Goal: Task Accomplishment & Management: Use online tool/utility

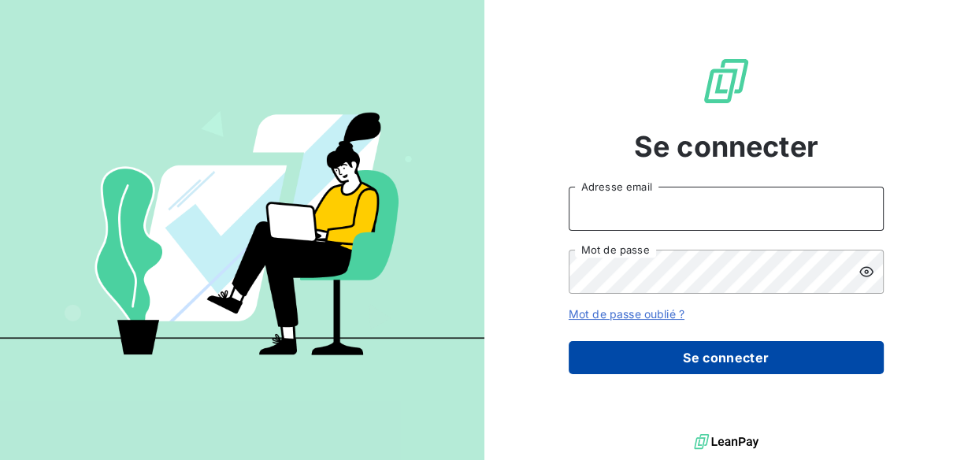
type input "[EMAIL_ADDRESS][DOMAIN_NAME]"
click at [649, 359] on button "Se connecter" at bounding box center [725, 357] width 315 height 33
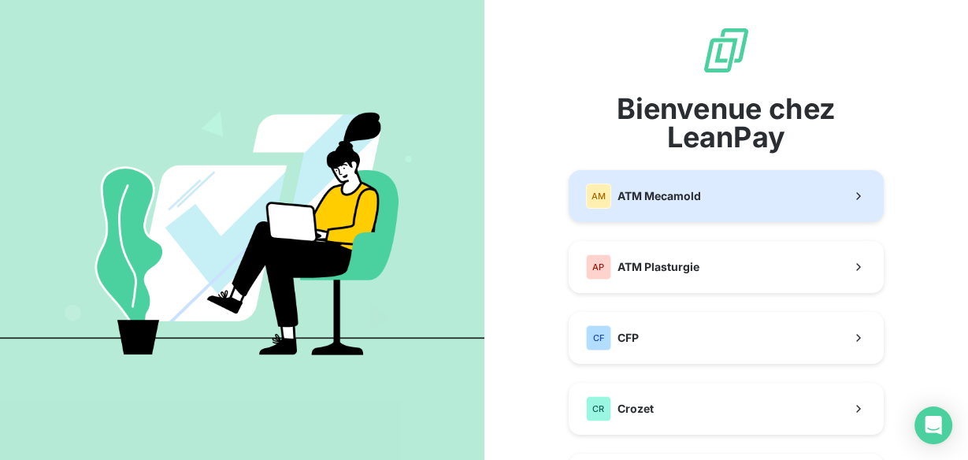
click at [668, 200] on span "ATM Mecamold" at bounding box center [658, 196] width 83 height 16
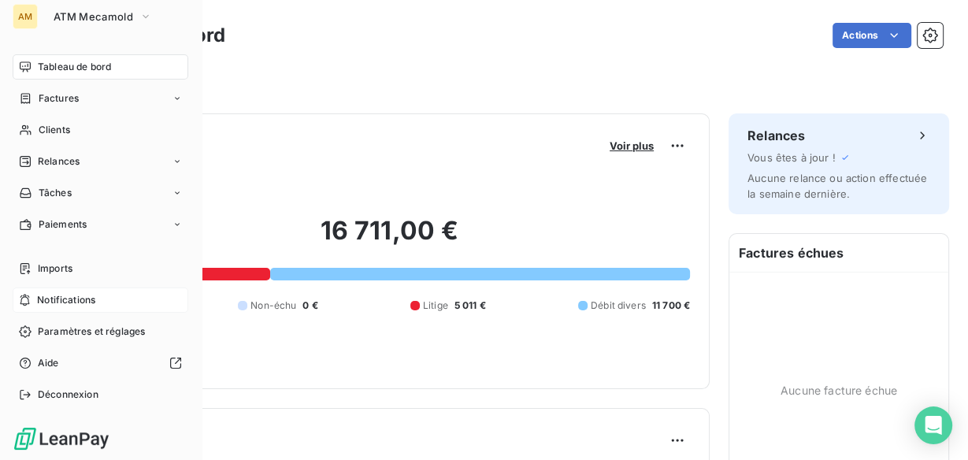
scroll to position [6, 0]
click at [89, 265] on div "Imports" at bounding box center [101, 267] width 176 height 25
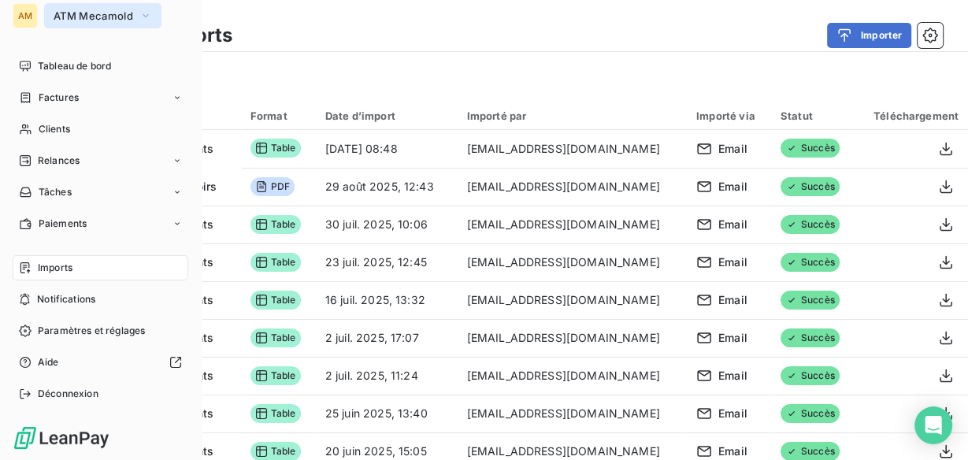
click at [94, 21] on span "ATM Mecamold" at bounding box center [94, 15] width 80 height 13
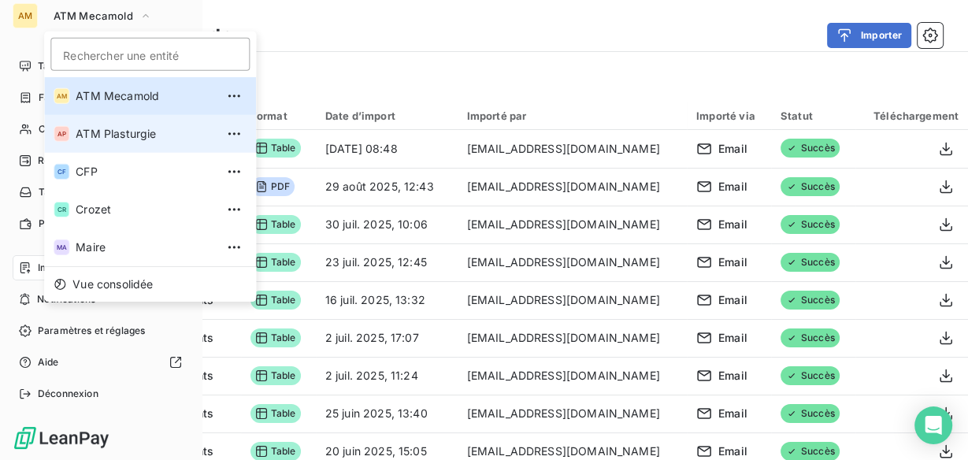
click at [129, 122] on li "AP ATM Plasturgie" at bounding box center [150, 134] width 212 height 38
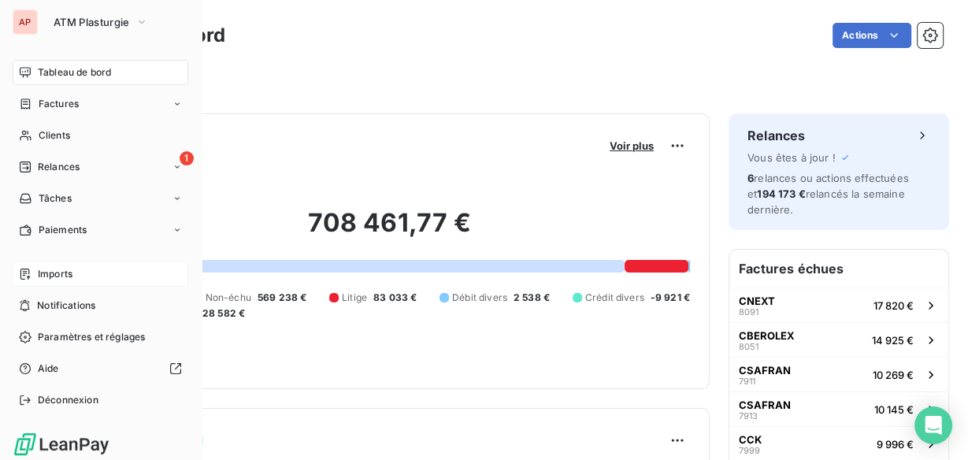
click at [63, 280] on span "Imports" at bounding box center [55, 274] width 35 height 14
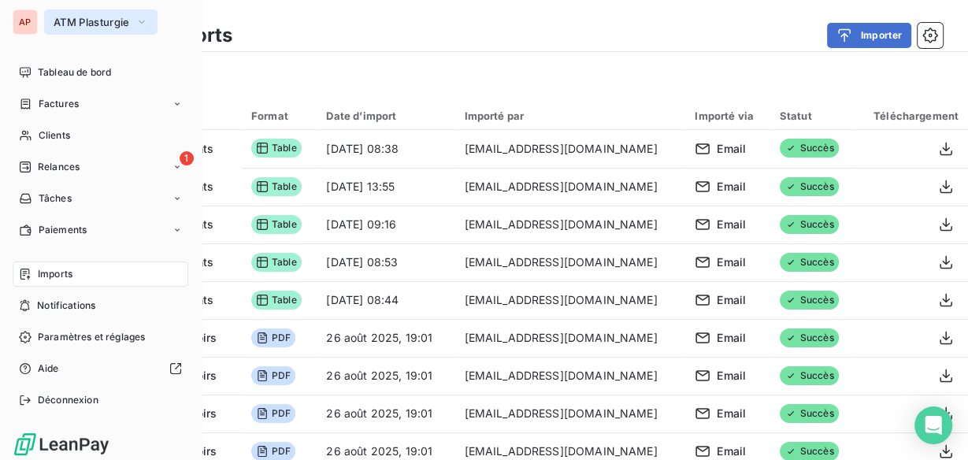
click at [76, 20] on span "ATM Plasturgie" at bounding box center [92, 22] width 76 height 13
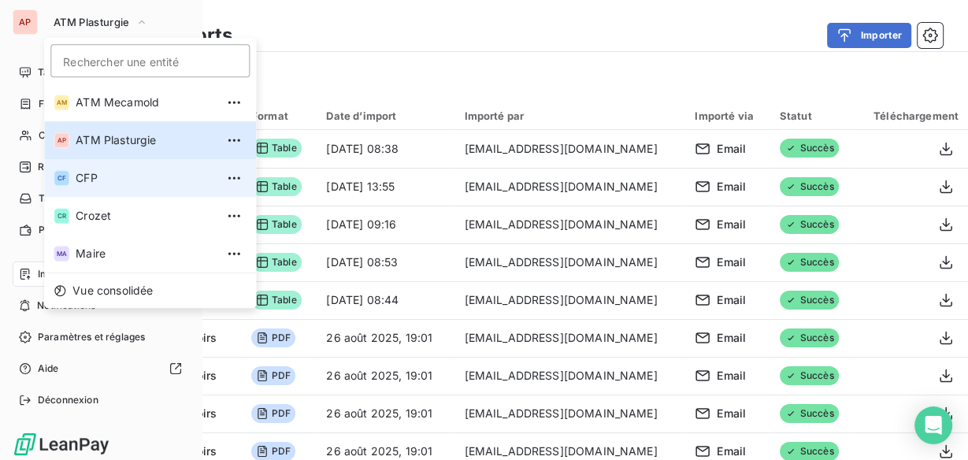
click at [107, 190] on li "CF CFP" at bounding box center [150, 178] width 212 height 38
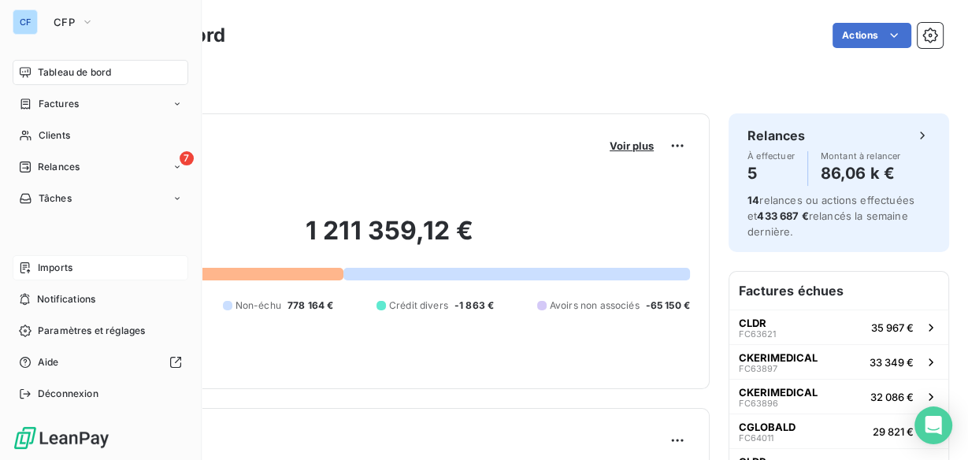
click at [99, 267] on div "Imports" at bounding box center [101, 267] width 176 height 25
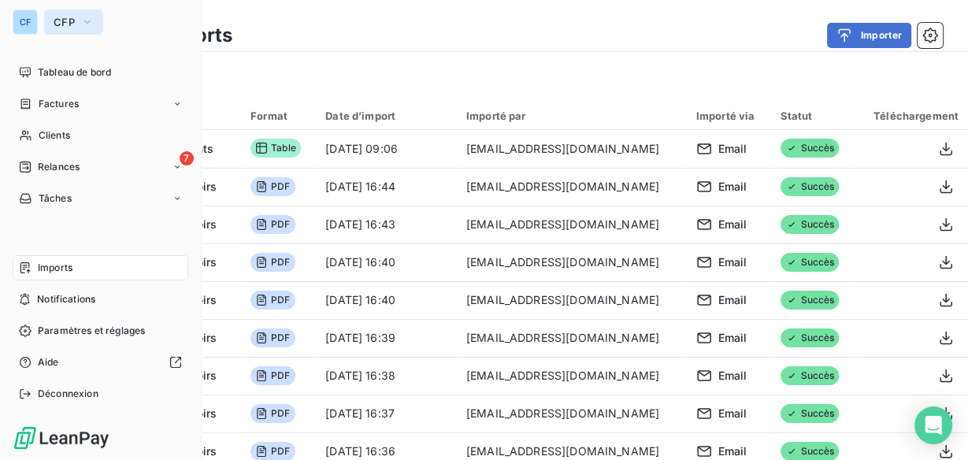
click at [85, 24] on icon "button" at bounding box center [87, 22] width 13 height 16
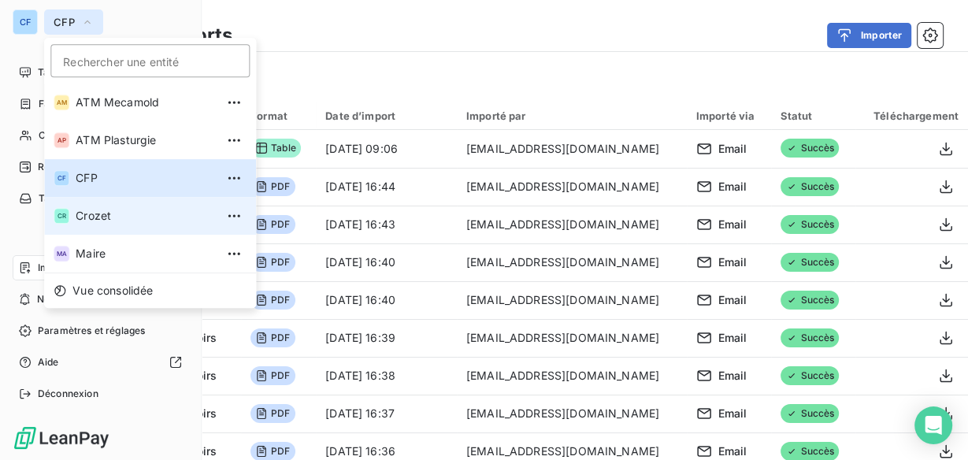
click at [92, 203] on li "CR Crozet" at bounding box center [150, 216] width 212 height 38
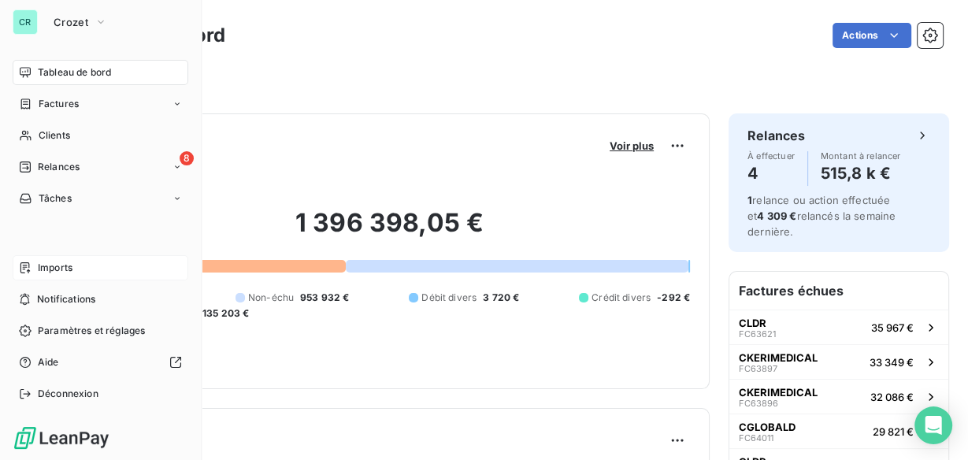
click at [64, 265] on span "Imports" at bounding box center [55, 268] width 35 height 14
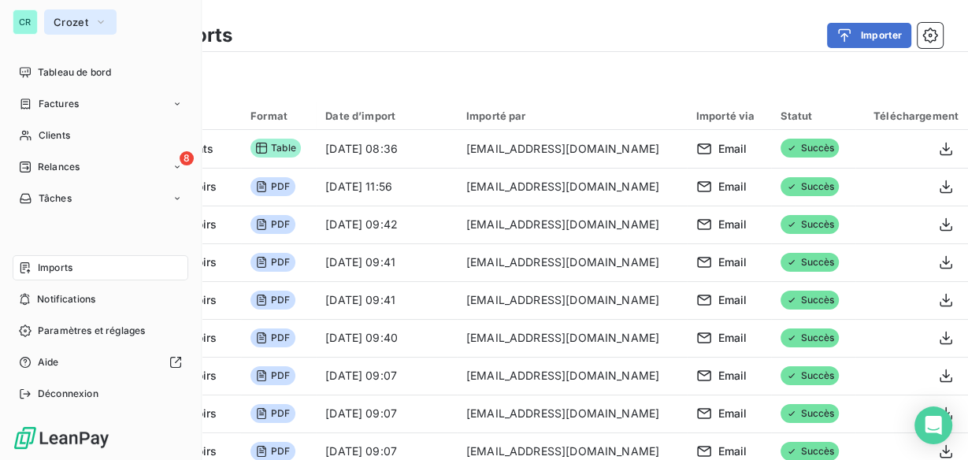
click at [83, 24] on span "Crozet" at bounding box center [71, 22] width 35 height 13
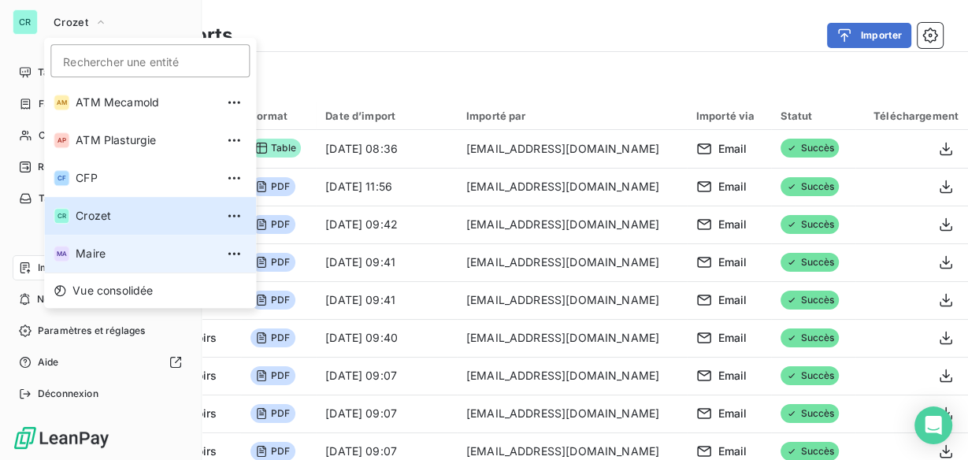
click at [113, 252] on span "Maire" at bounding box center [145, 254] width 139 height 16
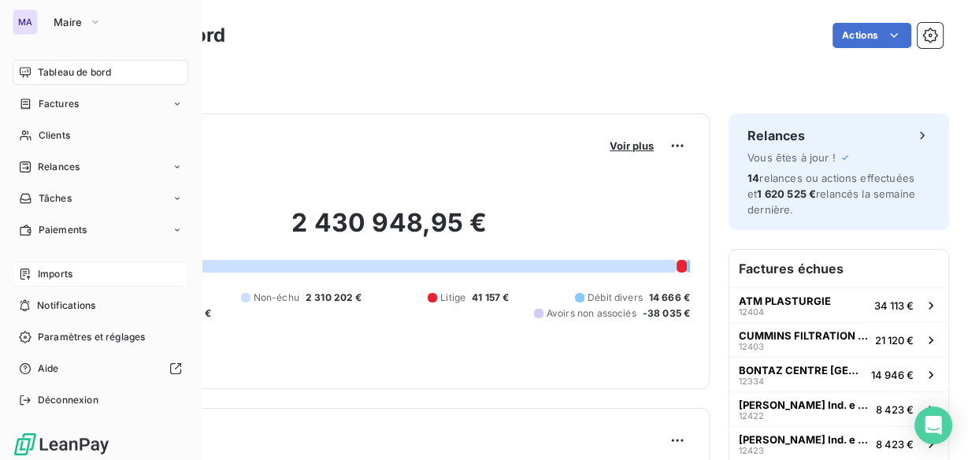
click at [49, 275] on span "Imports" at bounding box center [55, 274] width 35 height 14
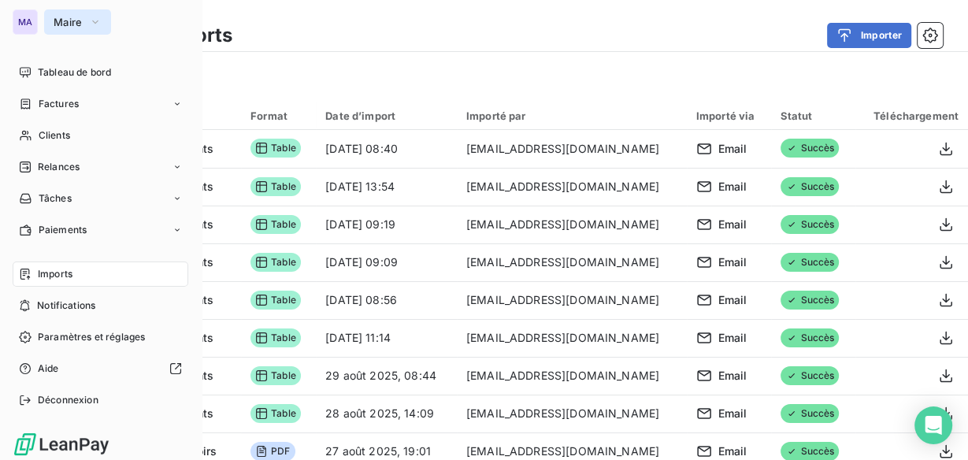
click at [81, 29] on button "Maire" at bounding box center [77, 21] width 67 height 25
click at [57, 104] on span "Factures" at bounding box center [59, 104] width 40 height 14
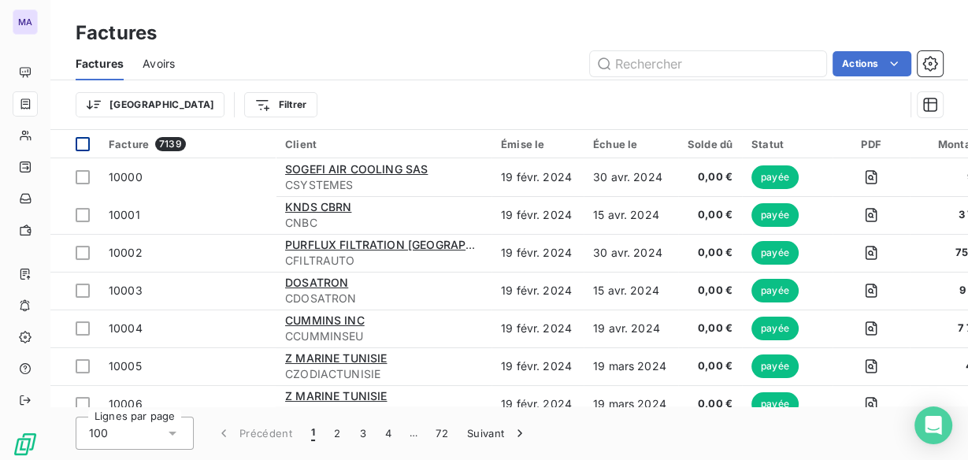
click at [81, 142] on div at bounding box center [83, 144] width 14 height 14
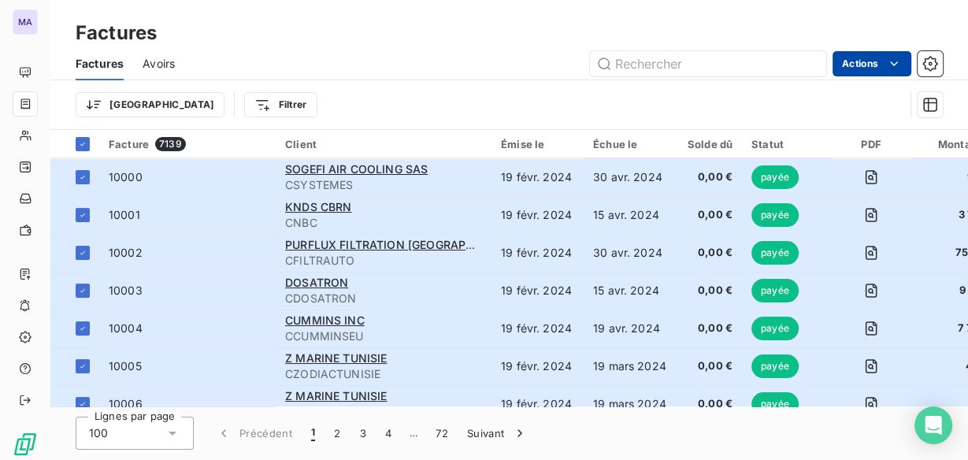
click at [880, 55] on html "MA Factures Factures Avoirs Actions Trier Filtrer Facture 7139 Client Émise le …" at bounding box center [484, 230] width 968 height 460
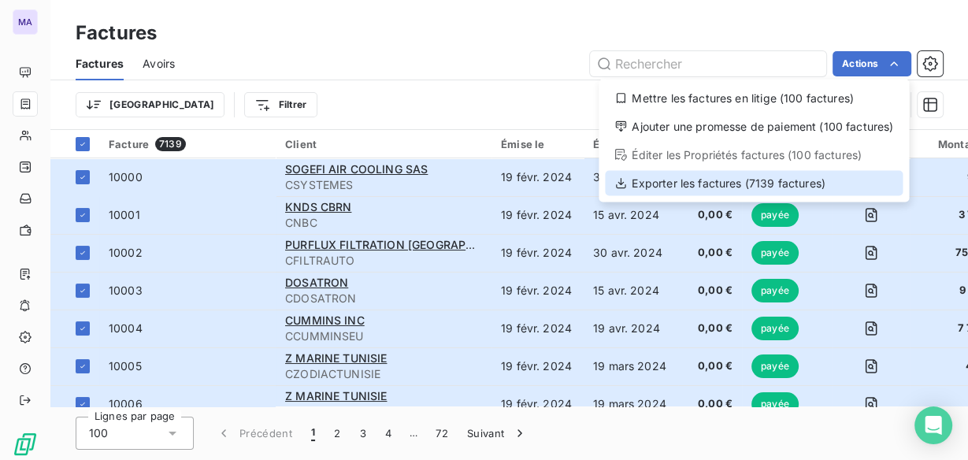
click at [789, 180] on div "Exporter les factures (7139 factures)" at bounding box center [754, 182] width 298 height 25
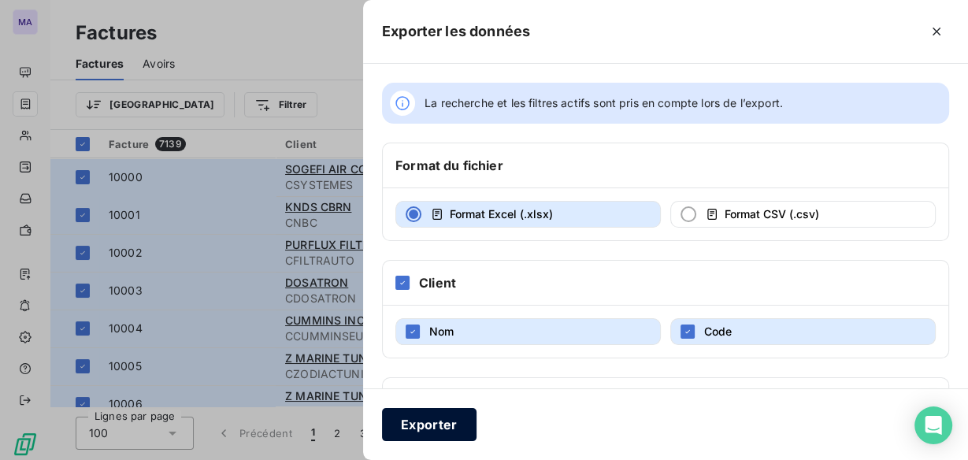
click at [442, 420] on button "Exporter" at bounding box center [429, 424] width 94 height 33
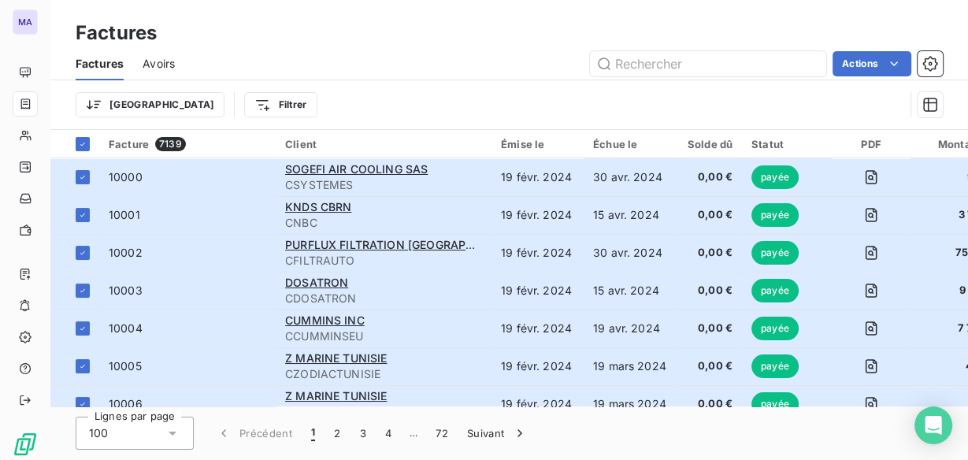
click at [162, 69] on span "Avoirs" at bounding box center [159, 64] width 32 height 16
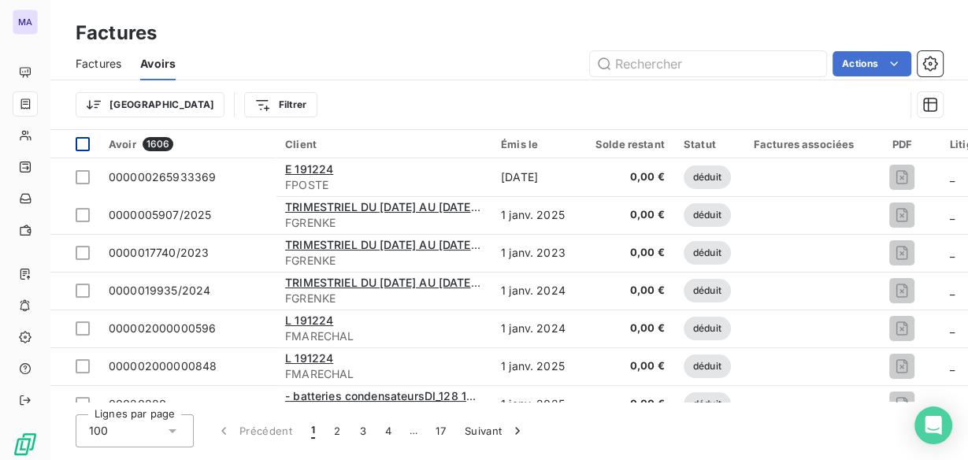
click at [81, 143] on div at bounding box center [83, 144] width 14 height 14
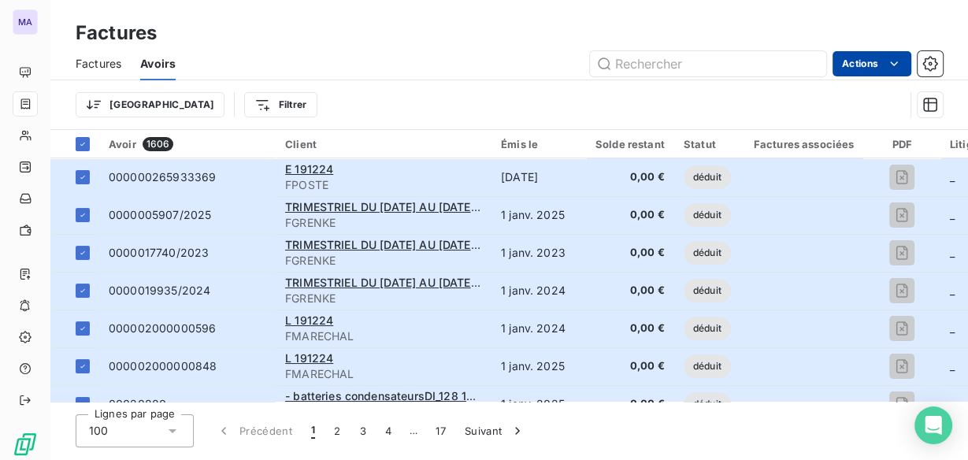
click at [876, 64] on html "MA Factures Factures Avoirs Actions Trier Filtrer Avoir 1606 Client Émis le Sol…" at bounding box center [484, 230] width 968 height 460
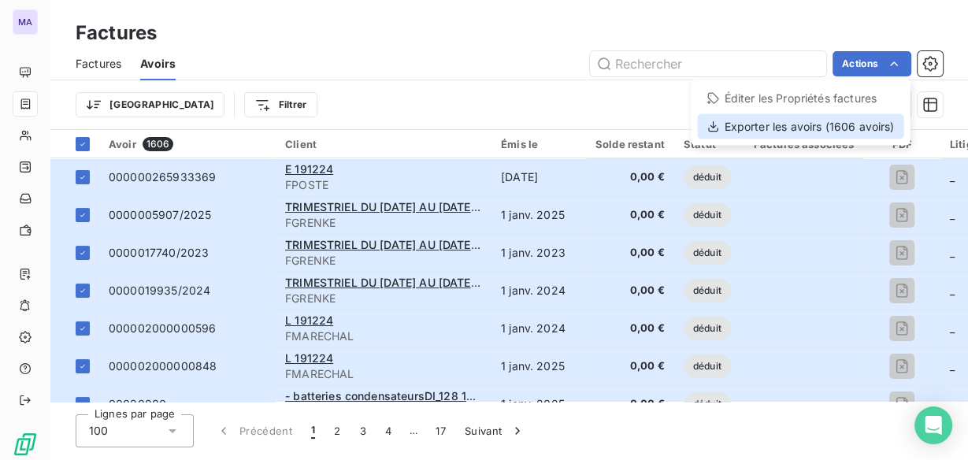
click at [824, 119] on div "Exporter les avoirs (1606 avoirs)" at bounding box center [800, 125] width 206 height 25
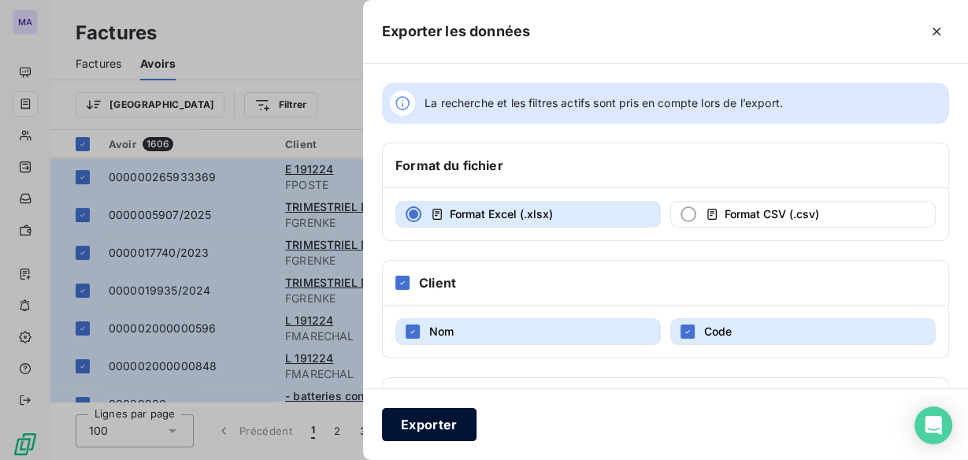
click at [437, 421] on button "Exporter" at bounding box center [429, 424] width 94 height 33
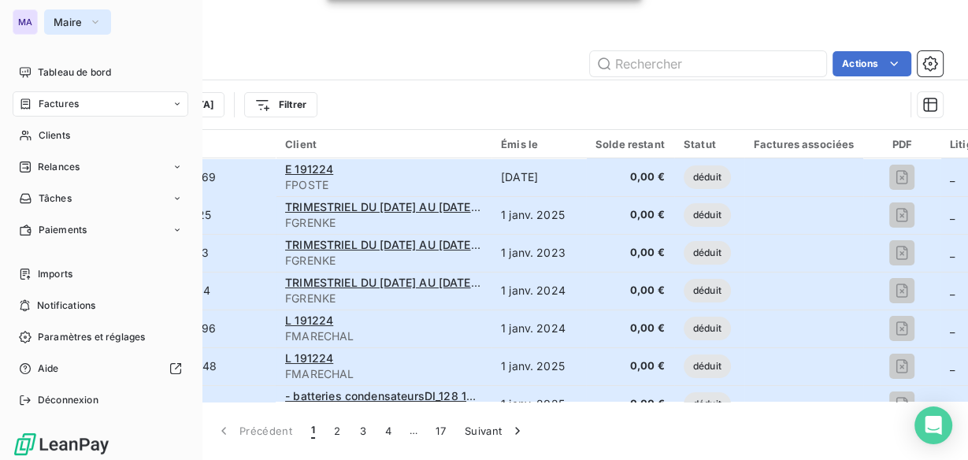
click at [89, 20] on icon "button" at bounding box center [95, 22] width 13 height 16
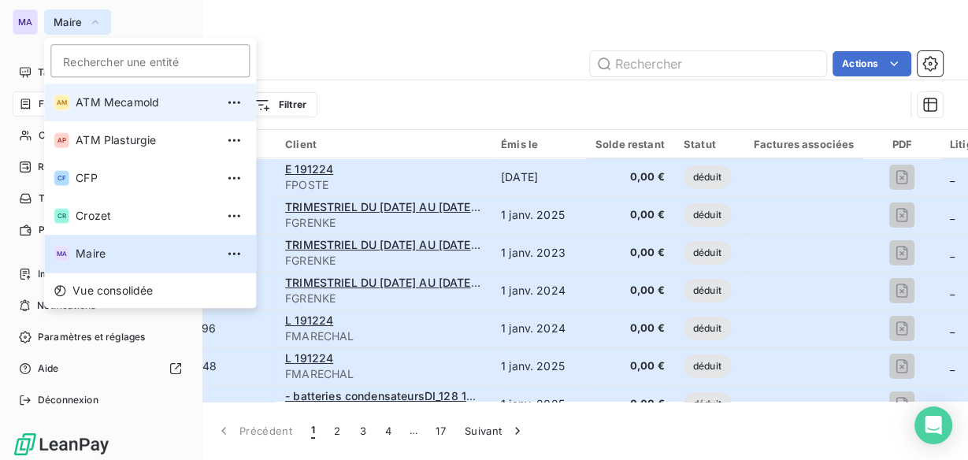
click at [91, 92] on li "AM ATM Mecamold" at bounding box center [150, 102] width 212 height 38
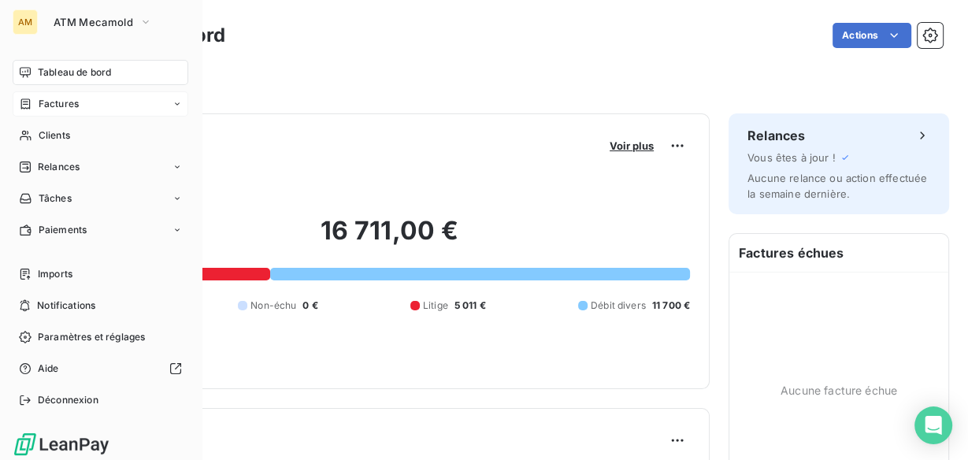
click at [85, 108] on div "Factures" at bounding box center [101, 103] width 176 height 25
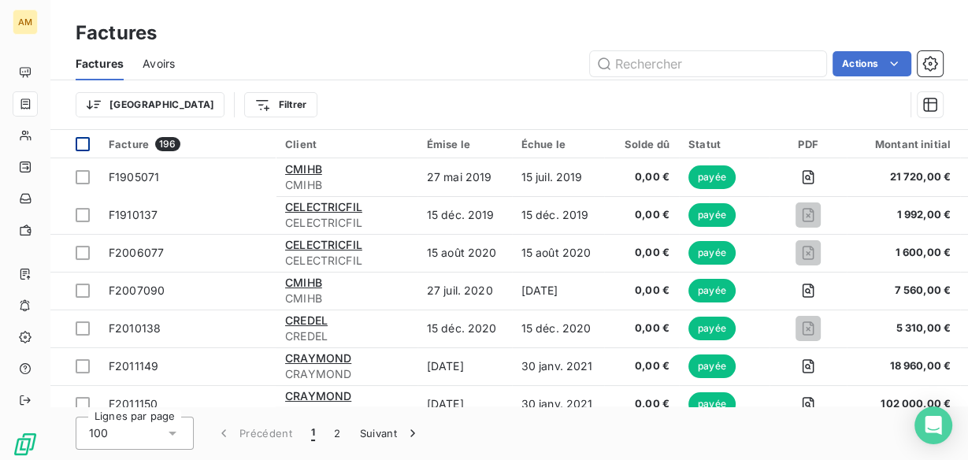
click at [88, 143] on div at bounding box center [83, 144] width 14 height 14
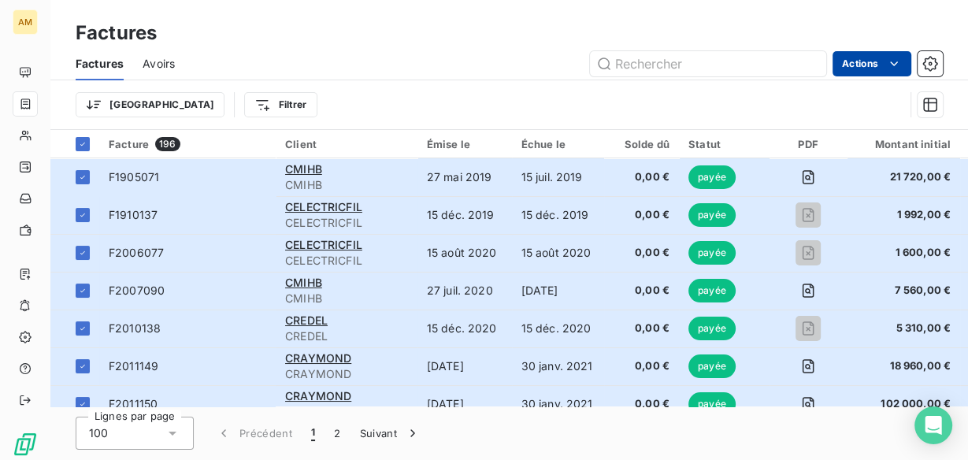
click at [878, 59] on html "AM Factures Factures Avoirs Actions Trier Filtrer Facture 196 Client Émise le É…" at bounding box center [484, 230] width 968 height 460
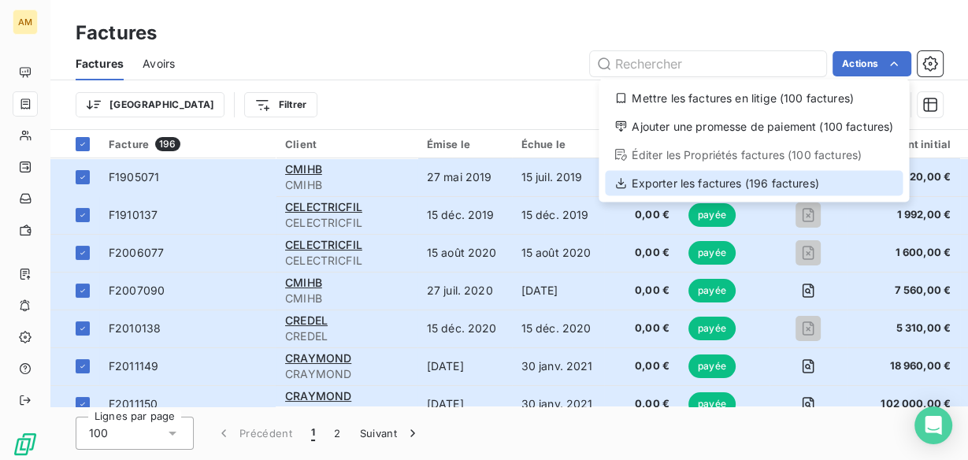
click at [753, 176] on div "Exporter les factures (196 factures)" at bounding box center [754, 182] width 298 height 25
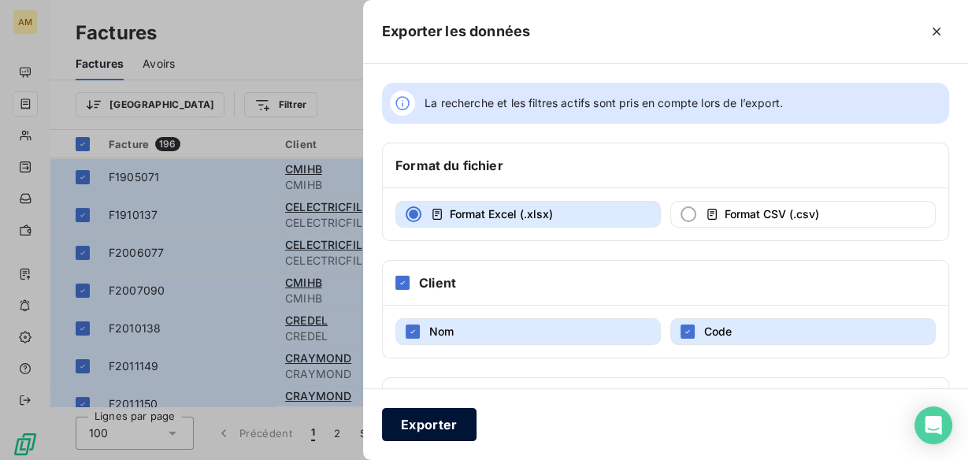
click at [416, 420] on button "Exporter" at bounding box center [429, 424] width 94 height 33
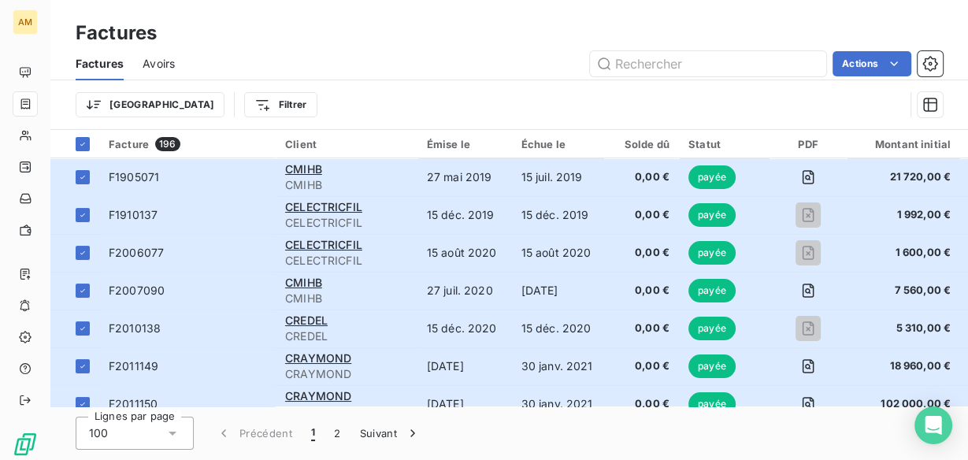
click at [168, 61] on span "Avoirs" at bounding box center [159, 64] width 32 height 16
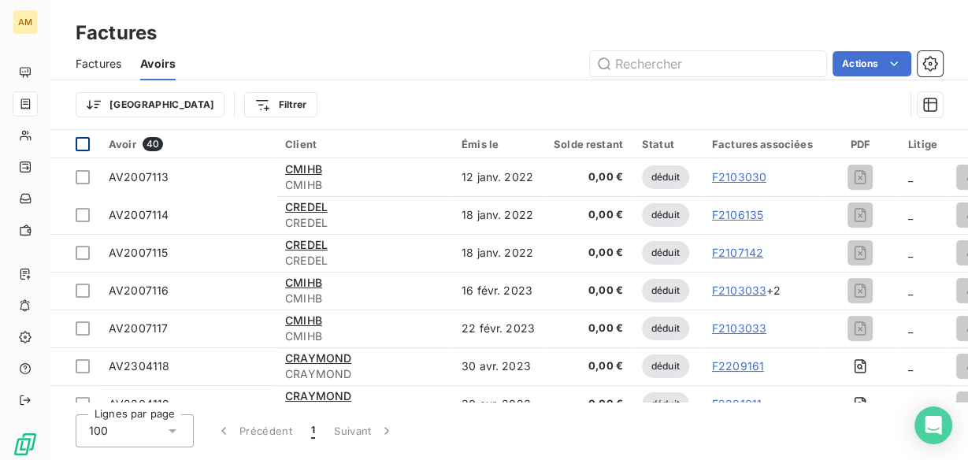
click at [89, 144] on div at bounding box center [83, 144] width 14 height 14
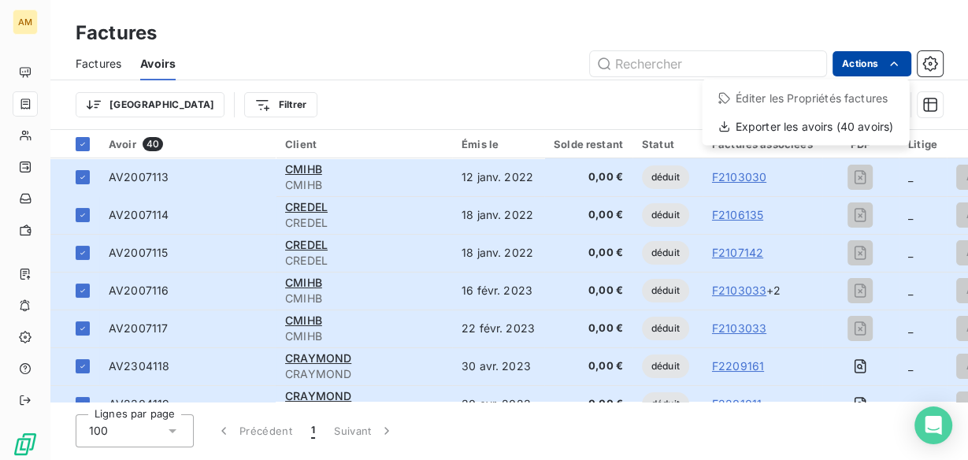
click at [894, 72] on html "AM Factures Factures Avoirs Actions Éditer les Propriétés factures Exporter les…" at bounding box center [484, 230] width 968 height 460
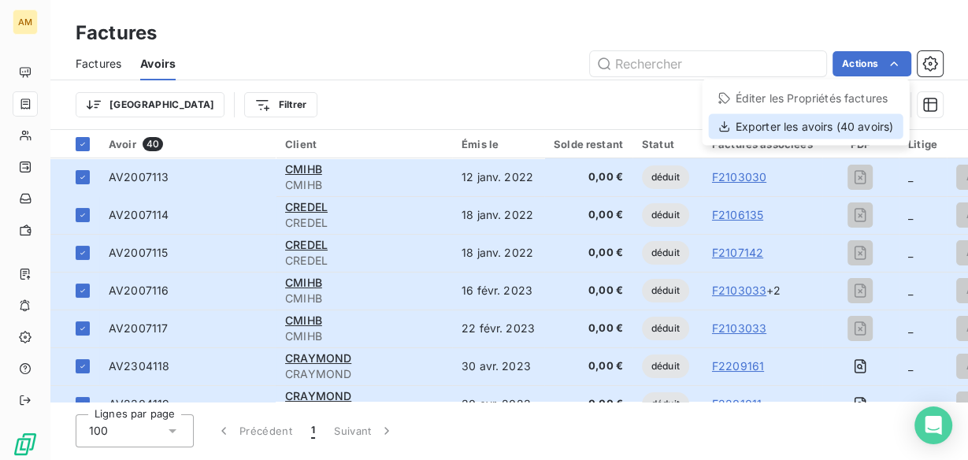
click at [813, 132] on div "Exporter les avoirs (40 avoirs)" at bounding box center [806, 125] width 194 height 25
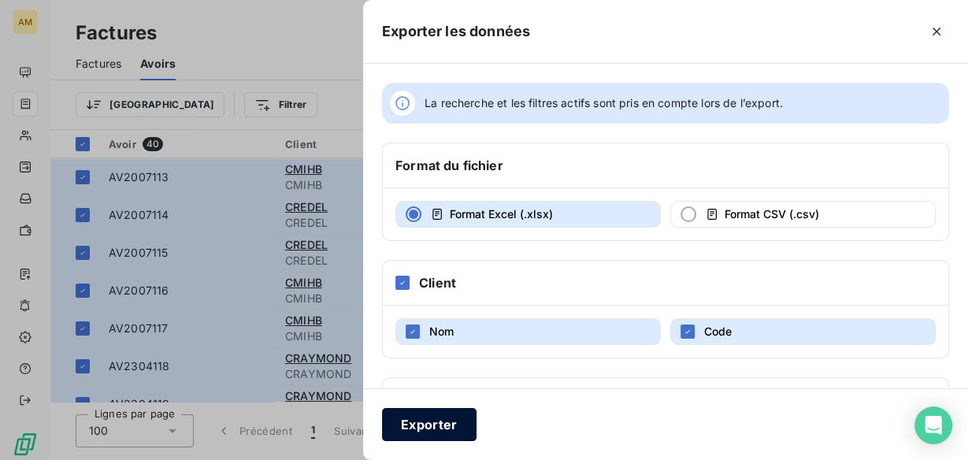
click at [442, 431] on button "Exporter" at bounding box center [429, 424] width 94 height 33
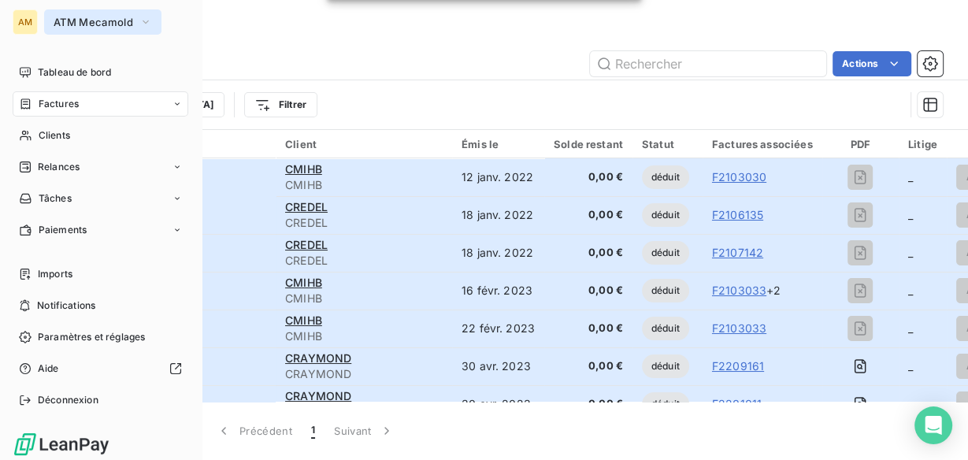
click at [80, 20] on span "ATM Mecamold" at bounding box center [94, 22] width 80 height 13
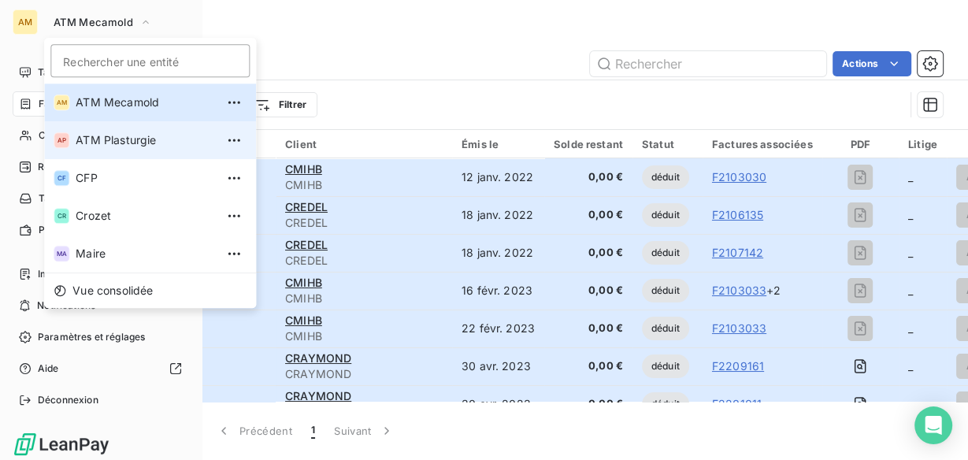
click at [132, 150] on li "AP ATM Plasturgie" at bounding box center [150, 140] width 212 height 38
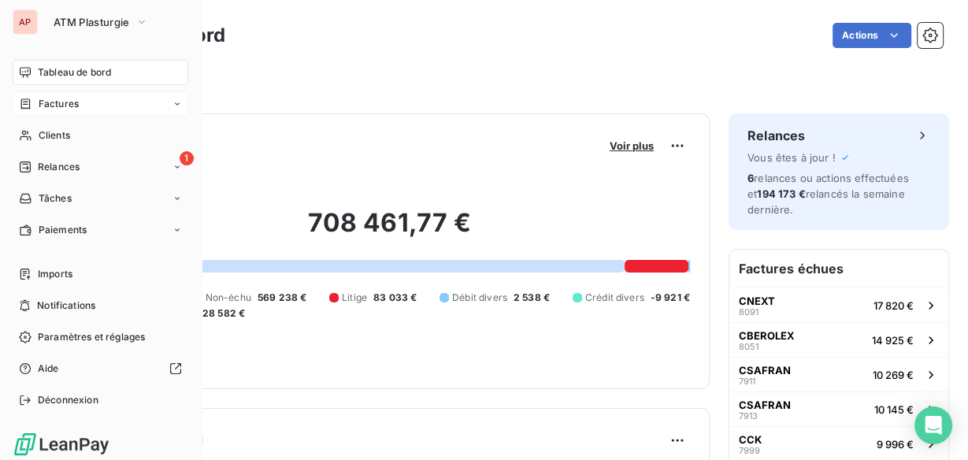
click at [94, 106] on div "Factures" at bounding box center [101, 103] width 176 height 25
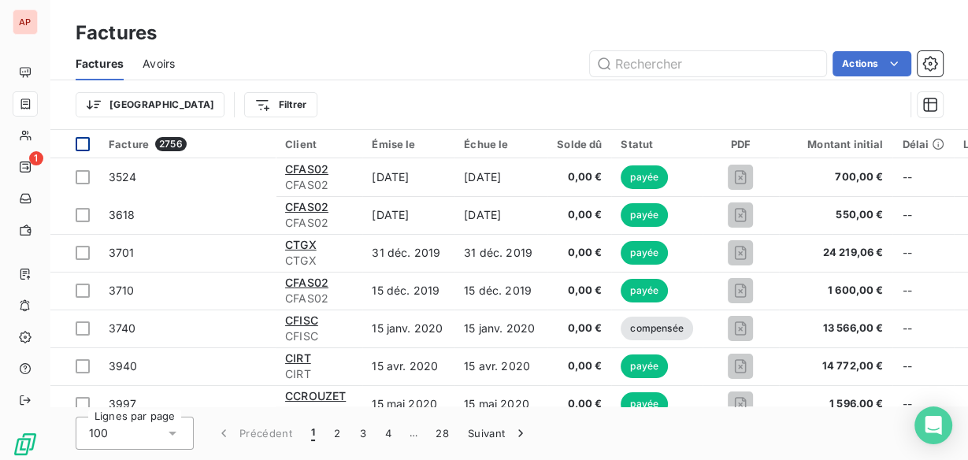
click at [85, 142] on div at bounding box center [83, 144] width 14 height 14
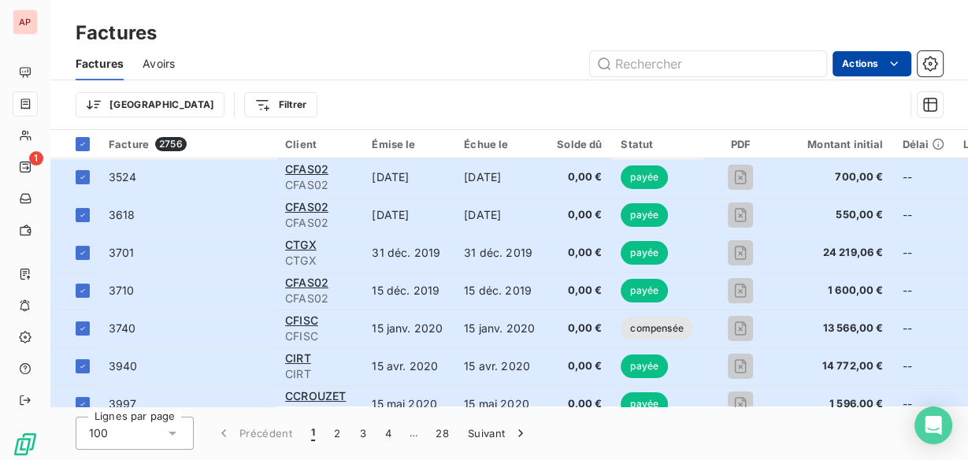
click at [872, 63] on html "AP 1 Factures Factures Avoirs Actions Trier Filtrer Facture 2756 Client Émise l…" at bounding box center [484, 230] width 968 height 460
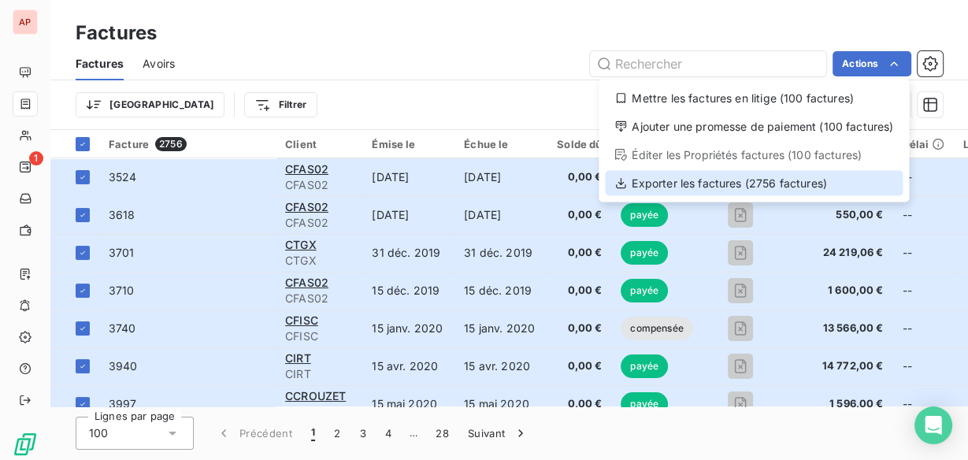
click at [715, 180] on div "Exporter les factures (2756 factures)" at bounding box center [754, 182] width 298 height 25
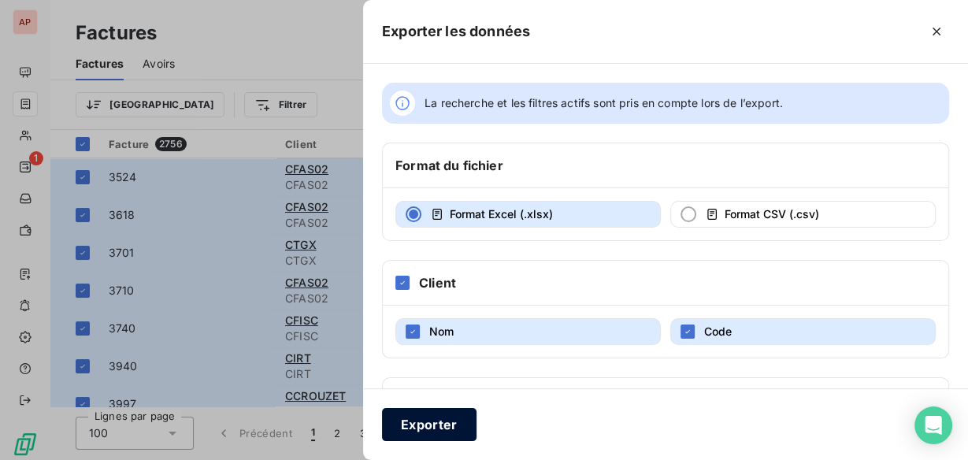
click at [442, 419] on button "Exporter" at bounding box center [429, 424] width 94 height 33
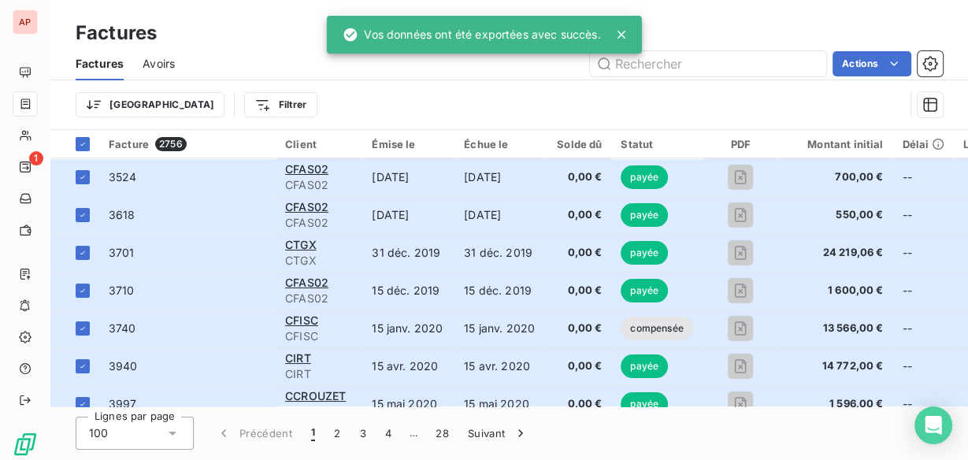
click at [149, 62] on span "Avoirs" at bounding box center [159, 64] width 32 height 16
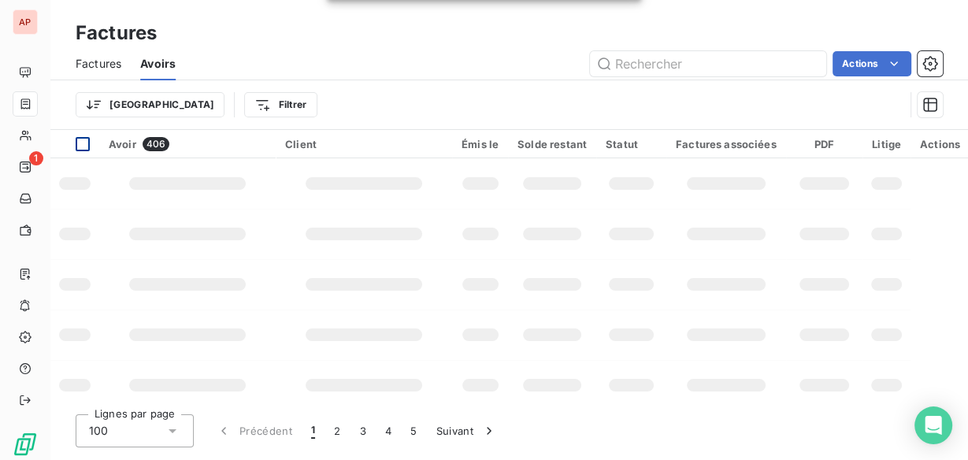
click at [83, 144] on div at bounding box center [83, 144] width 14 height 14
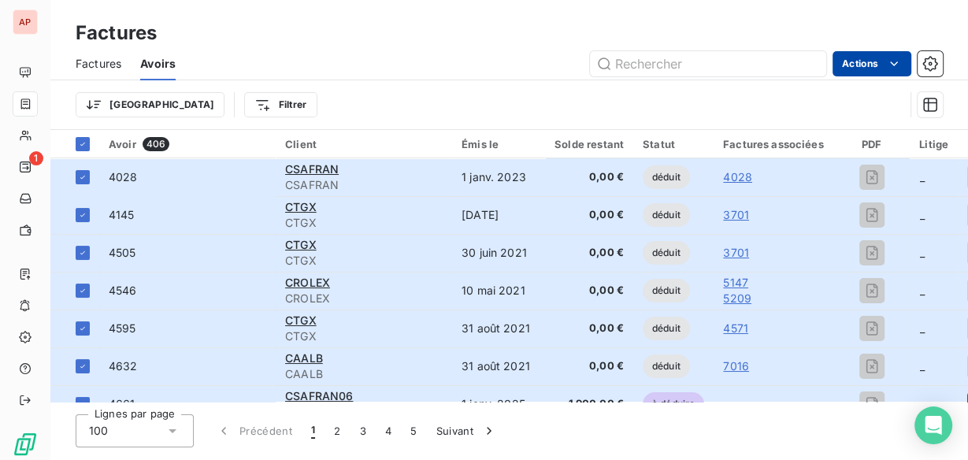
click at [872, 58] on html "AP 1 Factures Factures Avoirs Actions Trier Filtrer Avoir 406 Client Émis le So…" at bounding box center [484, 230] width 968 height 460
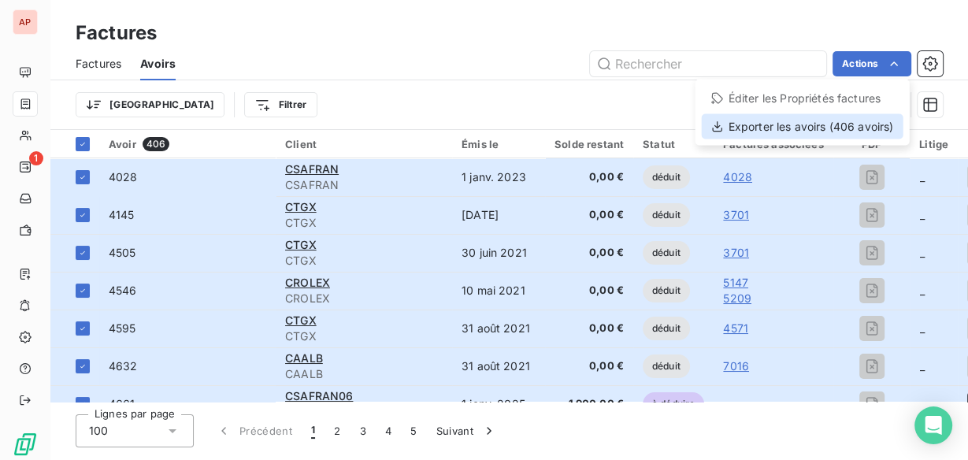
click at [842, 124] on div "Exporter les avoirs (406 avoirs)" at bounding box center [802, 125] width 202 height 25
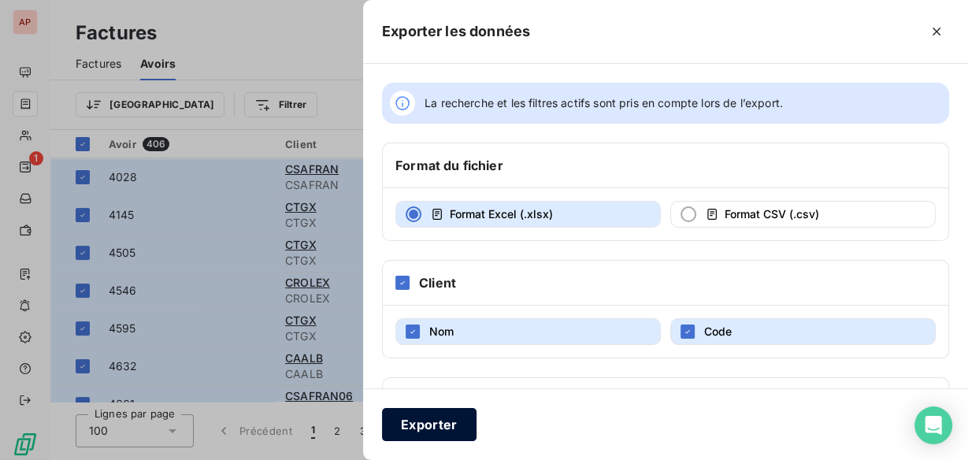
click at [439, 420] on button "Exporter" at bounding box center [429, 424] width 94 height 33
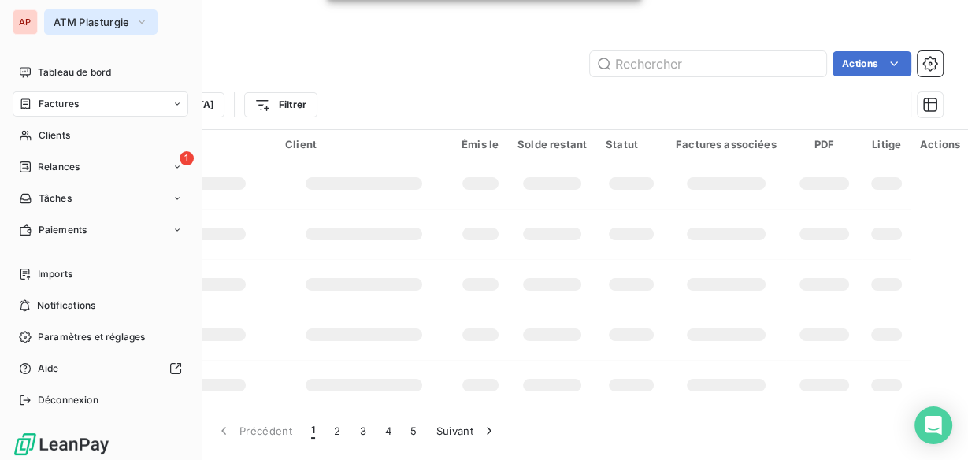
click at [92, 17] on span "ATM Plasturgie" at bounding box center [92, 22] width 76 height 13
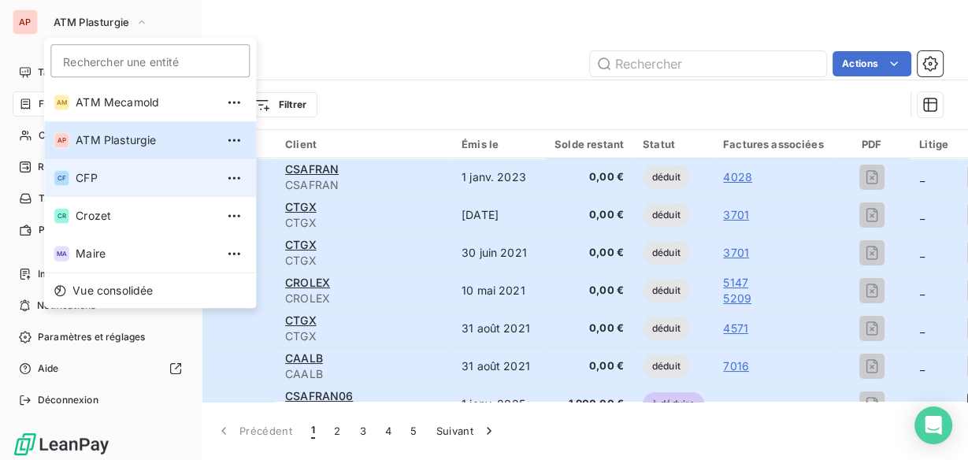
click at [107, 182] on span "CFP" at bounding box center [145, 178] width 139 height 16
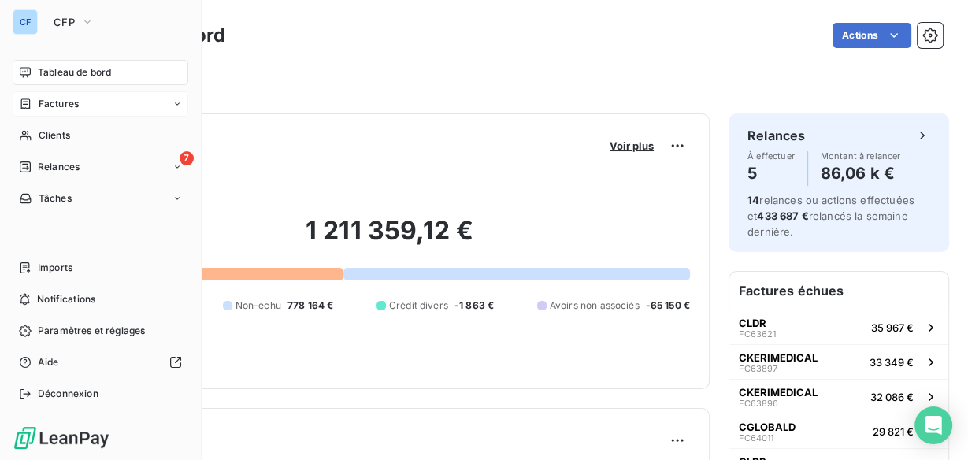
click at [61, 105] on span "Factures" at bounding box center [59, 104] width 40 height 14
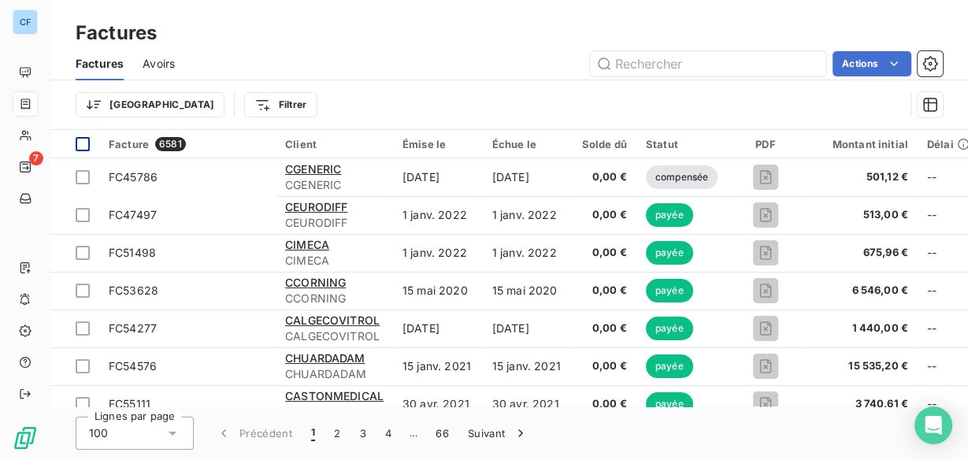
click at [85, 140] on div at bounding box center [83, 144] width 14 height 14
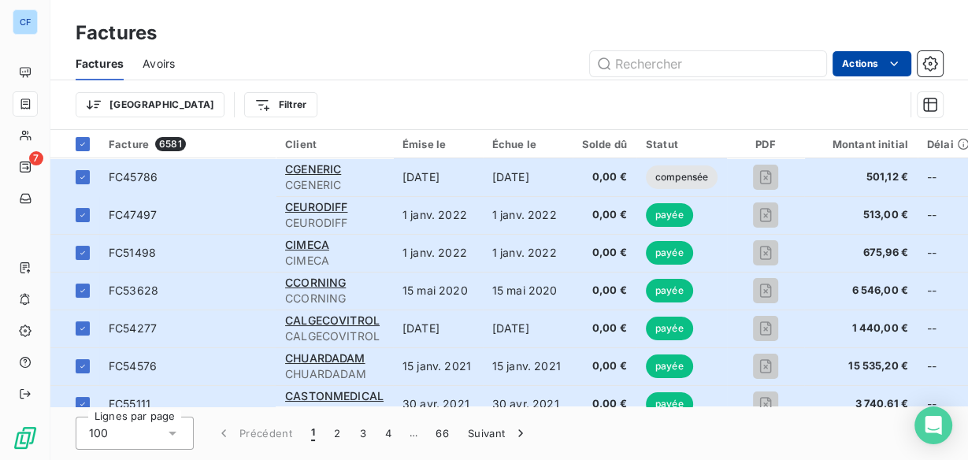
click at [883, 66] on html "CF 7 Factures Factures Avoirs Actions Trier Filtrer Facture 6581 Client Émise l…" at bounding box center [484, 230] width 968 height 460
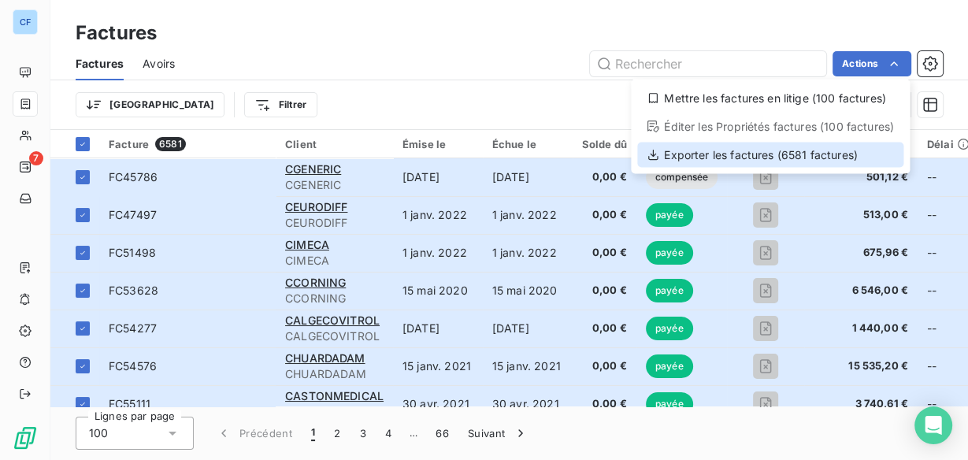
click at [826, 150] on div "Exporter les factures (6581 factures)" at bounding box center [770, 154] width 266 height 25
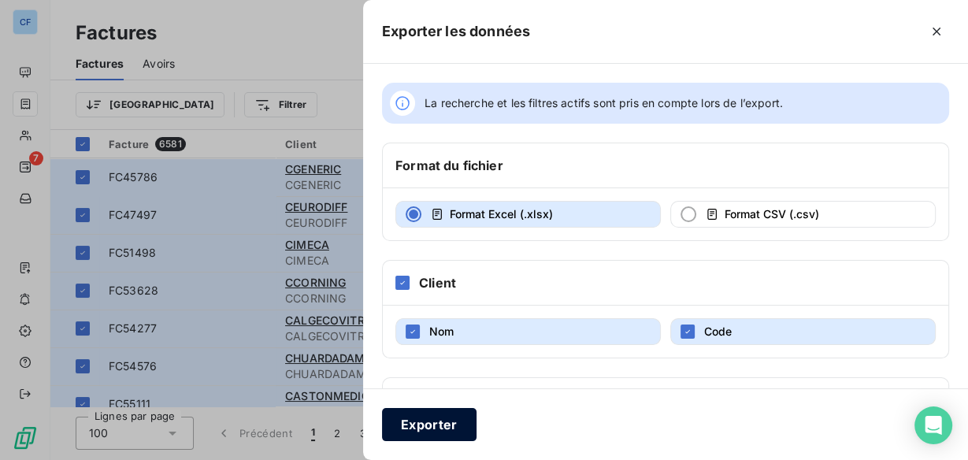
click at [416, 427] on button "Exporter" at bounding box center [429, 424] width 94 height 33
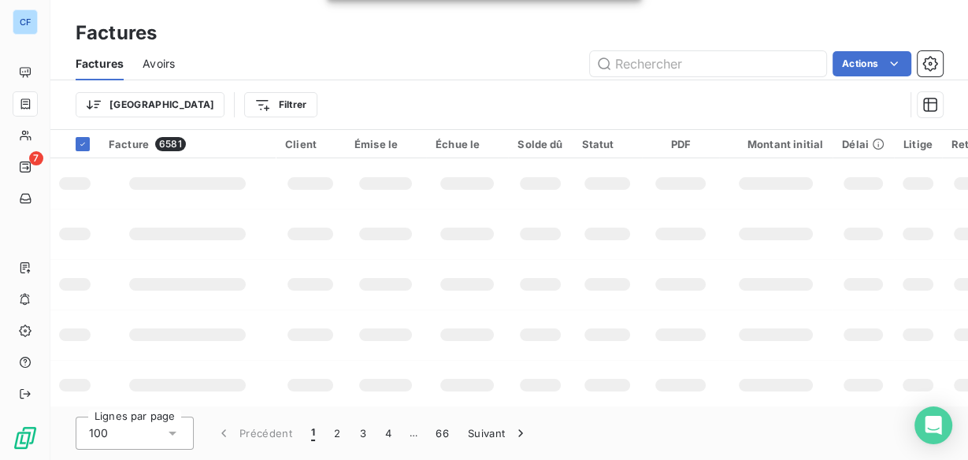
click at [159, 72] on div "Avoirs" at bounding box center [159, 63] width 32 height 33
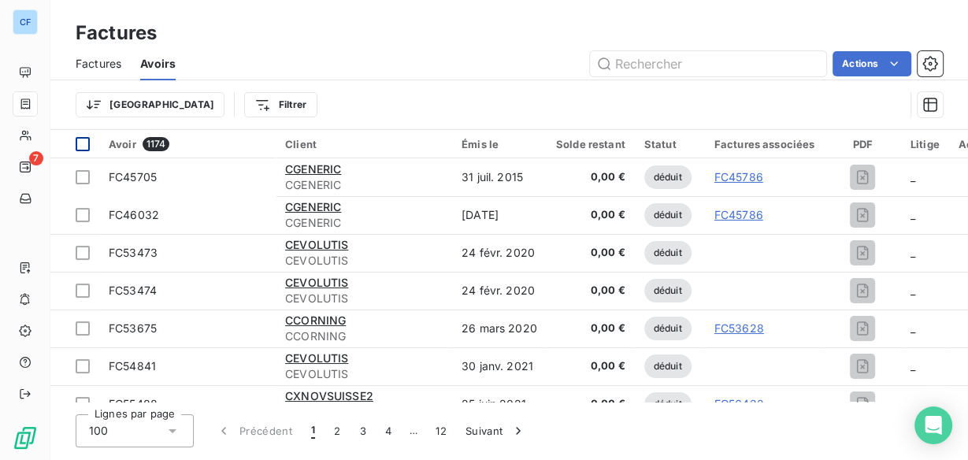
click at [83, 144] on div at bounding box center [83, 144] width 14 height 14
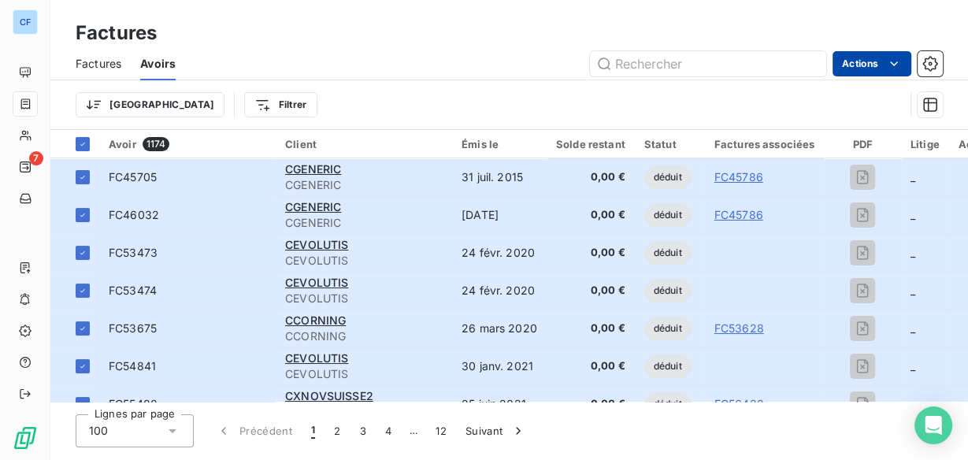
click at [866, 65] on html "CF 7 Factures Factures Avoirs Actions Trier Filtrer Avoir 1174 Client Émis le S…" at bounding box center [484, 230] width 968 height 460
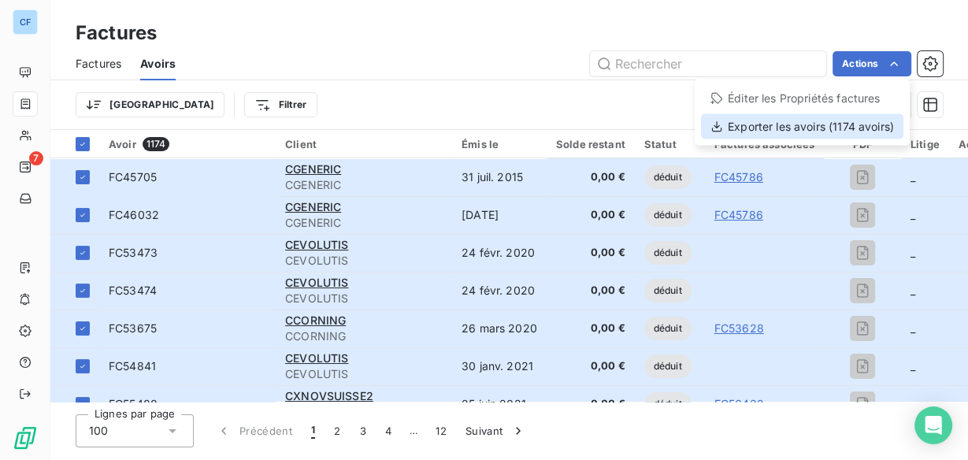
click at [845, 117] on div "Exporter les avoirs (1174 avoirs)" at bounding box center [802, 125] width 202 height 25
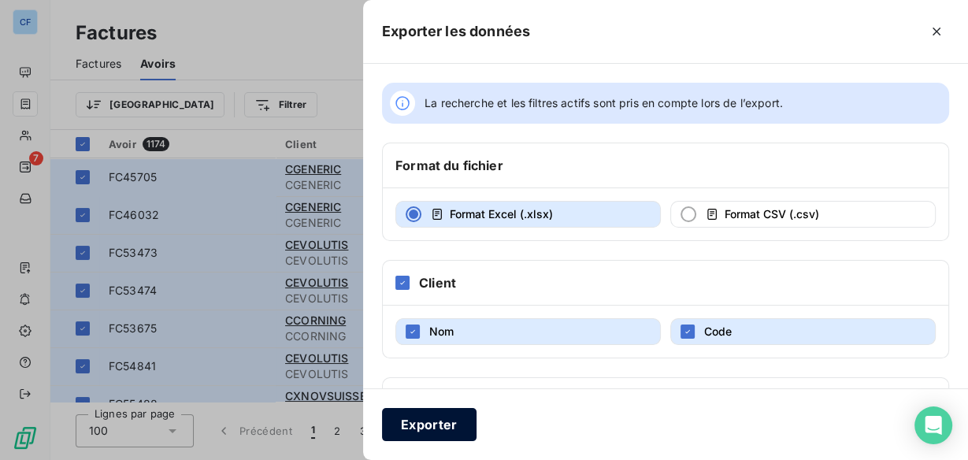
click at [435, 425] on button "Exporter" at bounding box center [429, 424] width 94 height 33
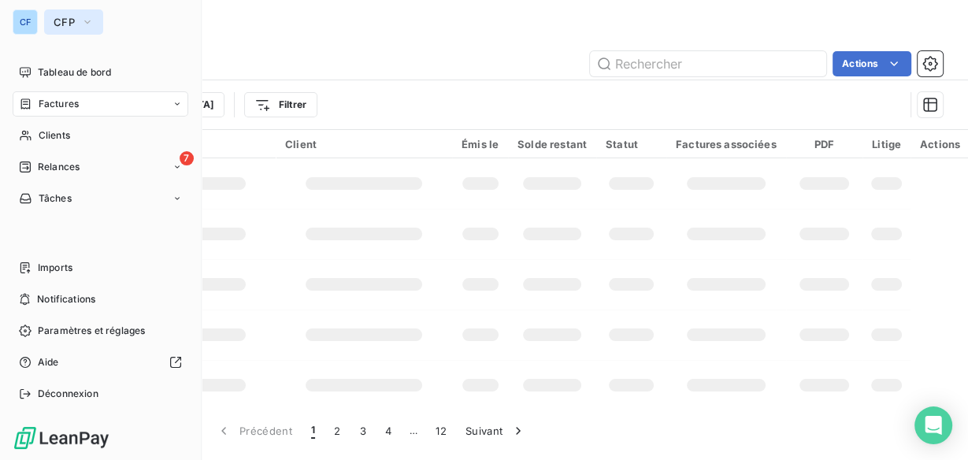
click at [73, 17] on span "CFP" at bounding box center [64, 22] width 21 height 13
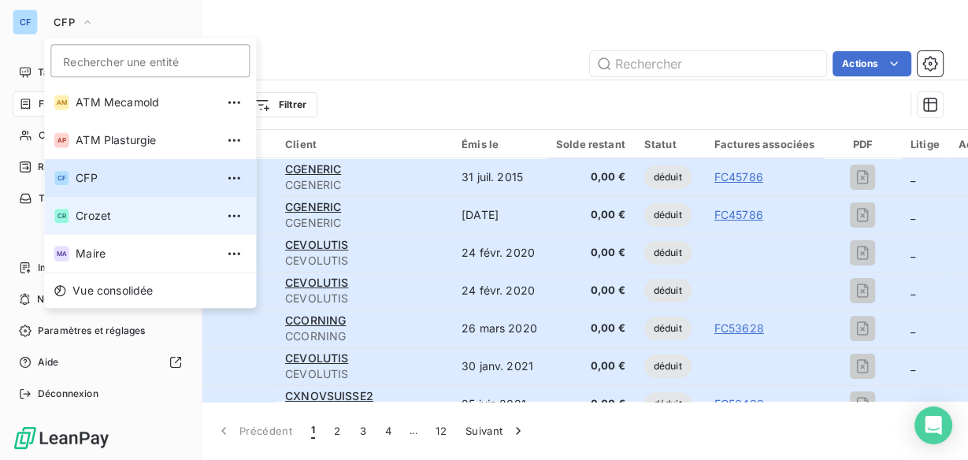
click at [94, 208] on span "Crozet" at bounding box center [145, 216] width 139 height 16
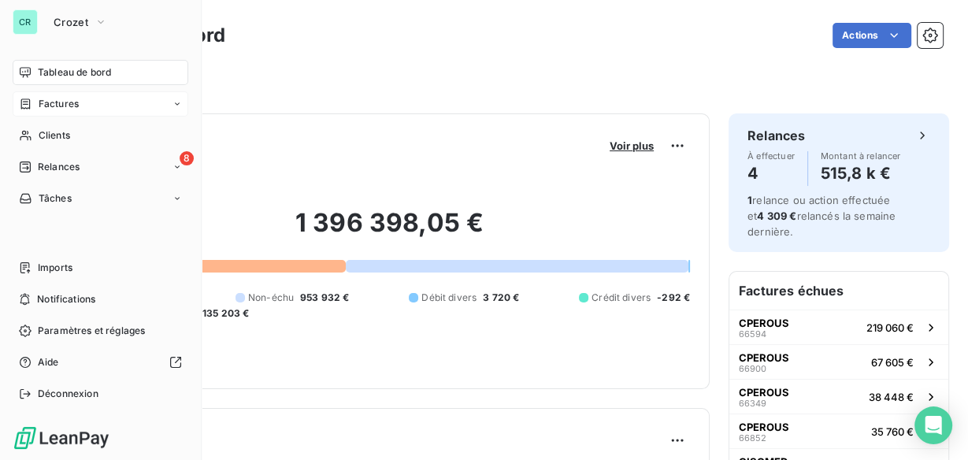
click at [76, 109] on span "Factures" at bounding box center [59, 104] width 40 height 14
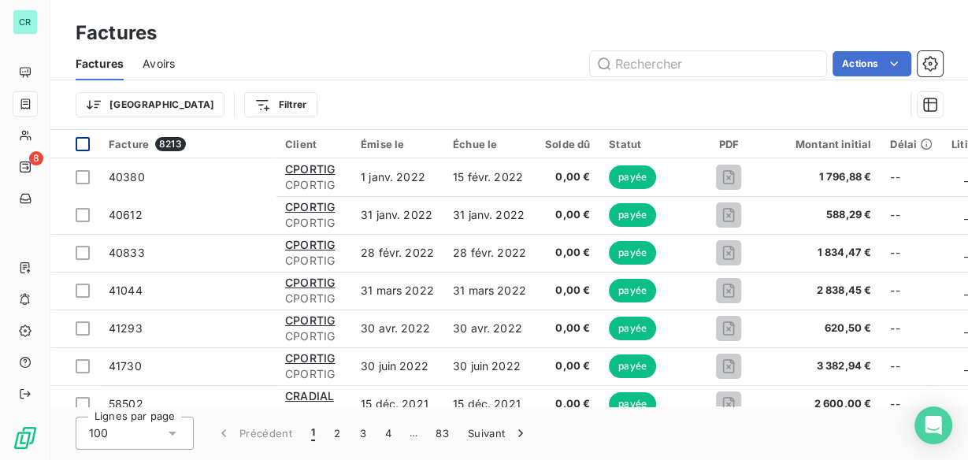
click at [78, 142] on div at bounding box center [83, 144] width 14 height 14
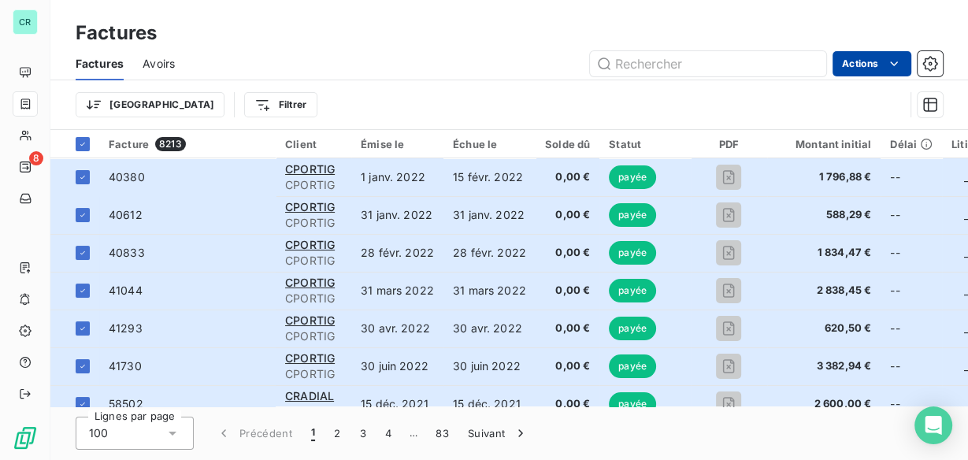
click at [875, 68] on html "CR 8 Factures Factures Avoirs Actions Trier Filtrer Facture 8213 Client Émise l…" at bounding box center [484, 230] width 968 height 460
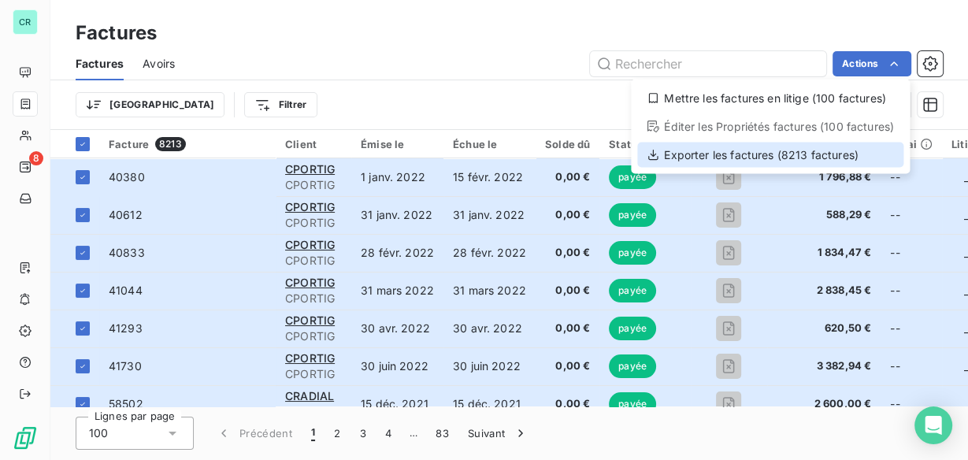
click at [818, 148] on div "Exporter les factures (8213 factures)" at bounding box center [770, 154] width 266 height 25
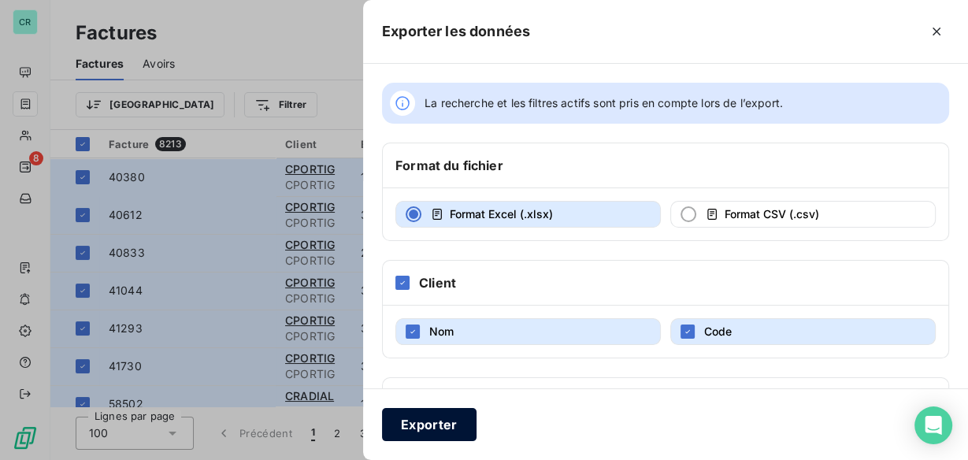
click at [414, 422] on button "Exporter" at bounding box center [429, 424] width 94 height 33
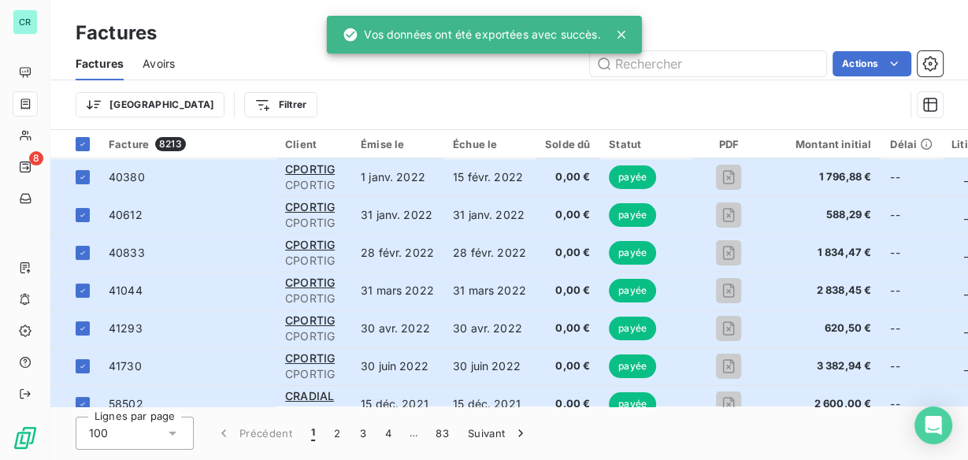
click at [170, 63] on span "Avoirs" at bounding box center [159, 64] width 32 height 16
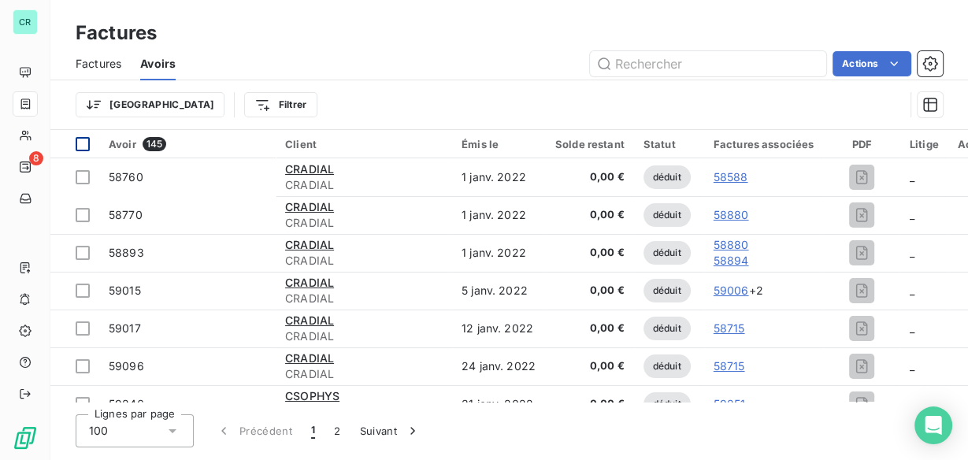
click at [83, 137] on div at bounding box center [83, 144] width 14 height 14
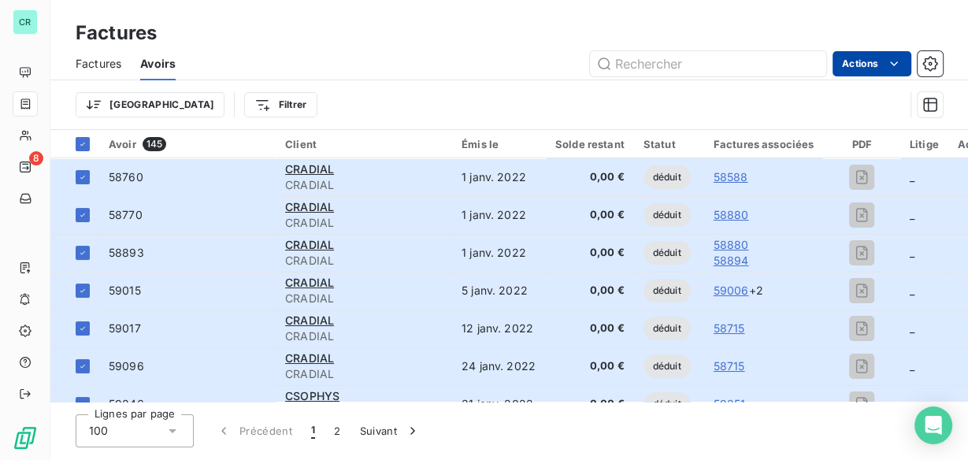
click at [872, 68] on html "CR 8 Factures Factures Avoirs Actions Trier Filtrer Avoir 145 Client Émis le So…" at bounding box center [484, 230] width 968 height 460
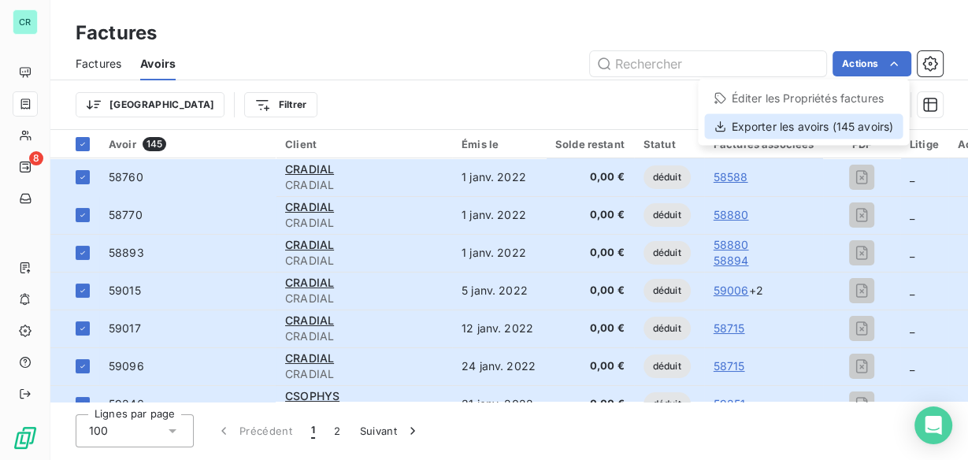
click at [848, 122] on div "Exporter les avoirs (145 avoirs)" at bounding box center [803, 125] width 198 height 25
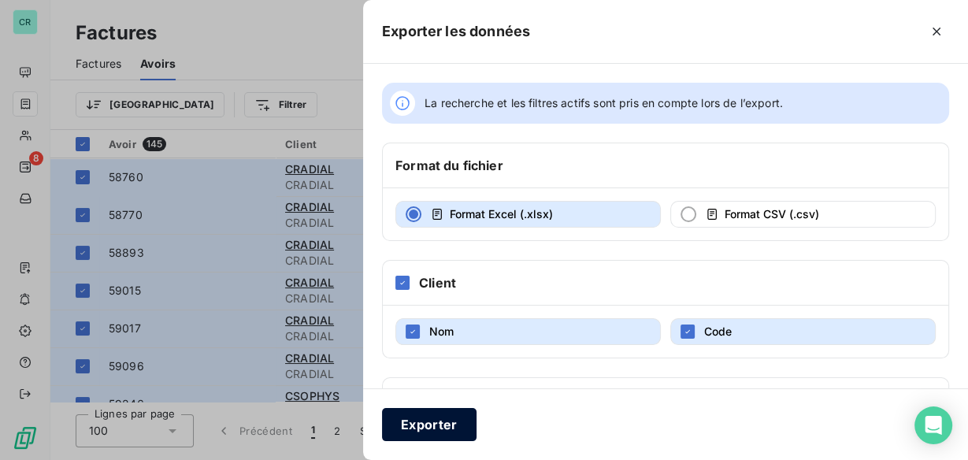
click at [431, 420] on button "Exporter" at bounding box center [429, 424] width 94 height 33
